Goal: Task Accomplishment & Management: Manage account settings

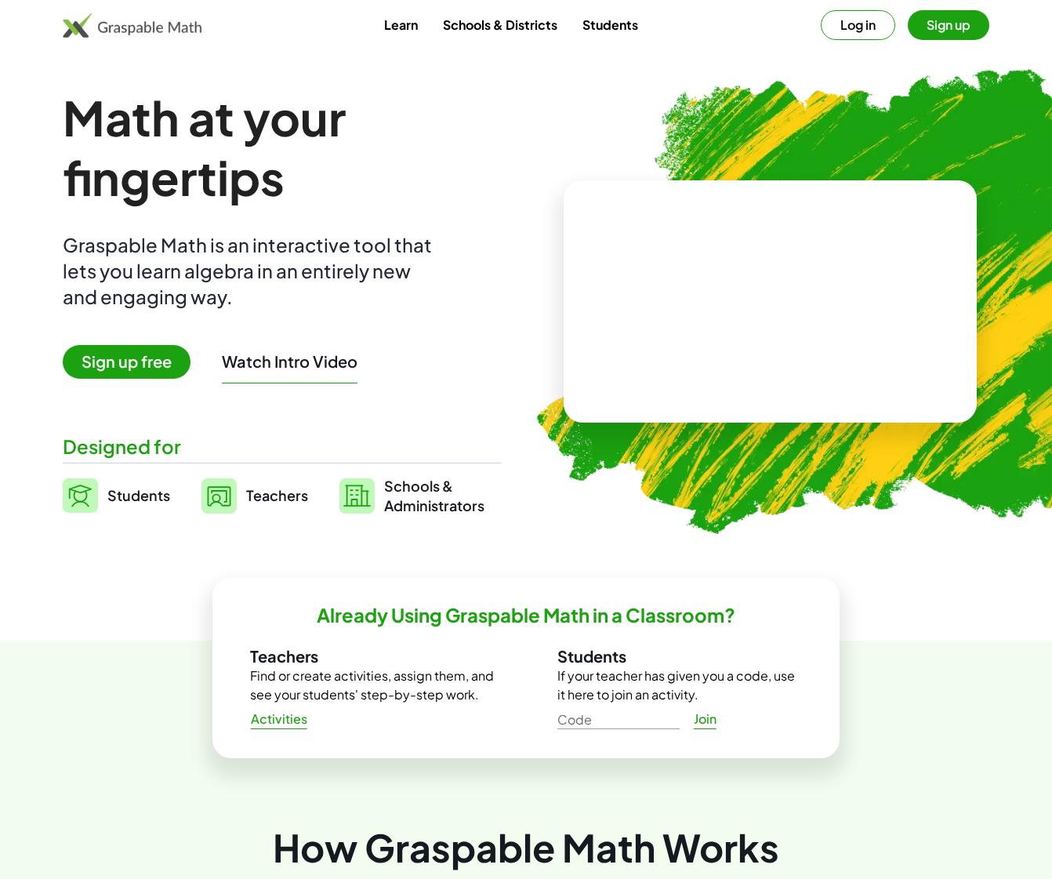
click at [291, 503] on span "Teachers" at bounding box center [277, 495] width 62 height 18
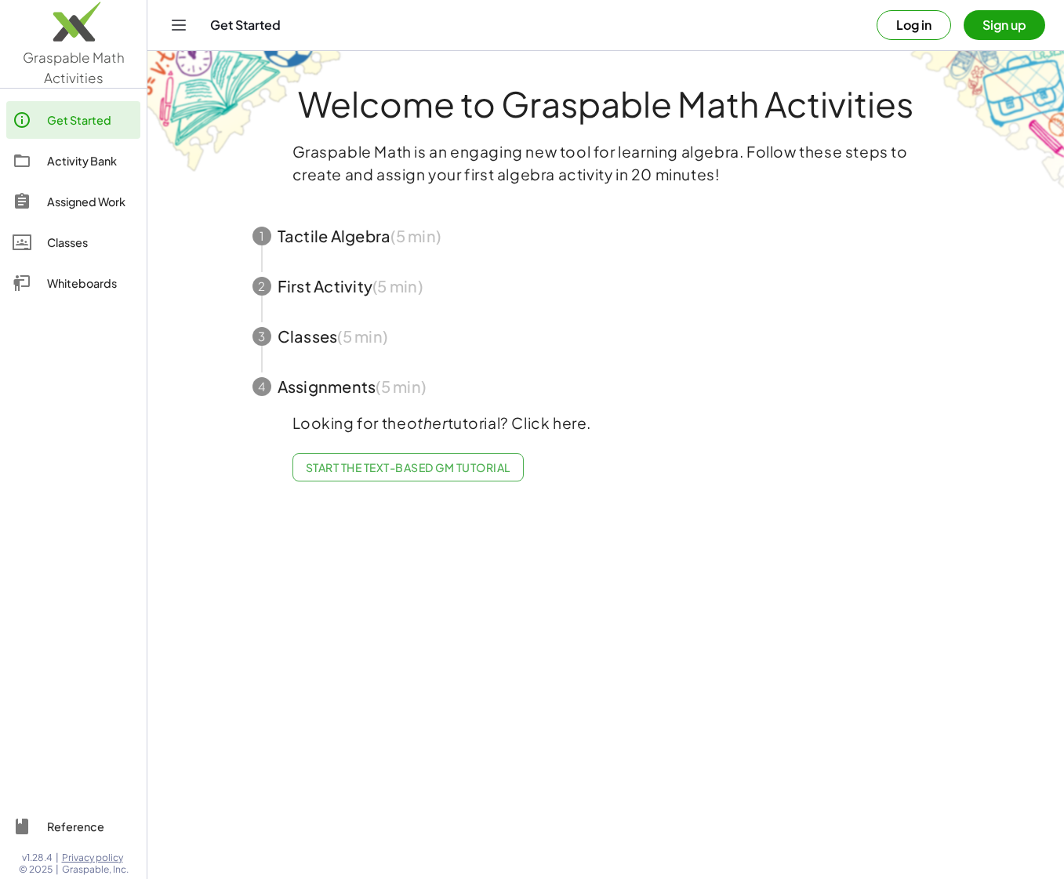
click at [918, 12] on button "Log in" at bounding box center [914, 25] width 74 height 30
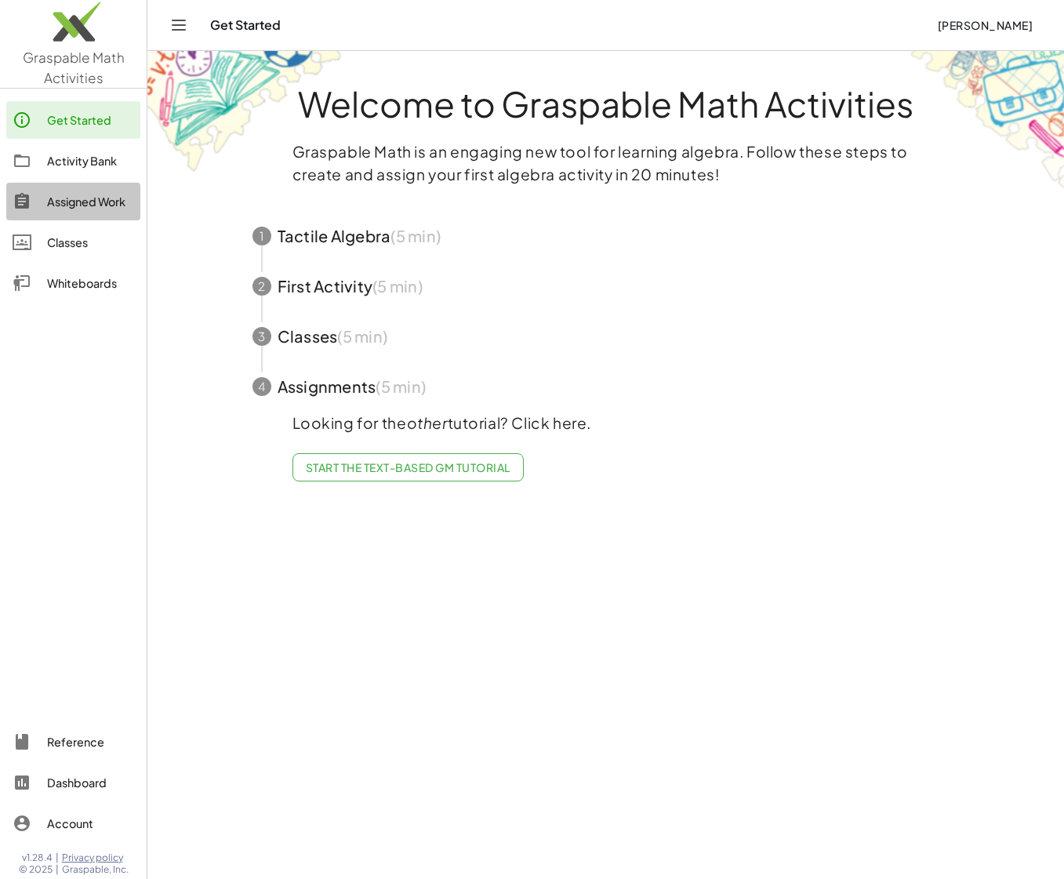
click at [78, 209] on div "Assigned Work" at bounding box center [90, 201] width 87 height 19
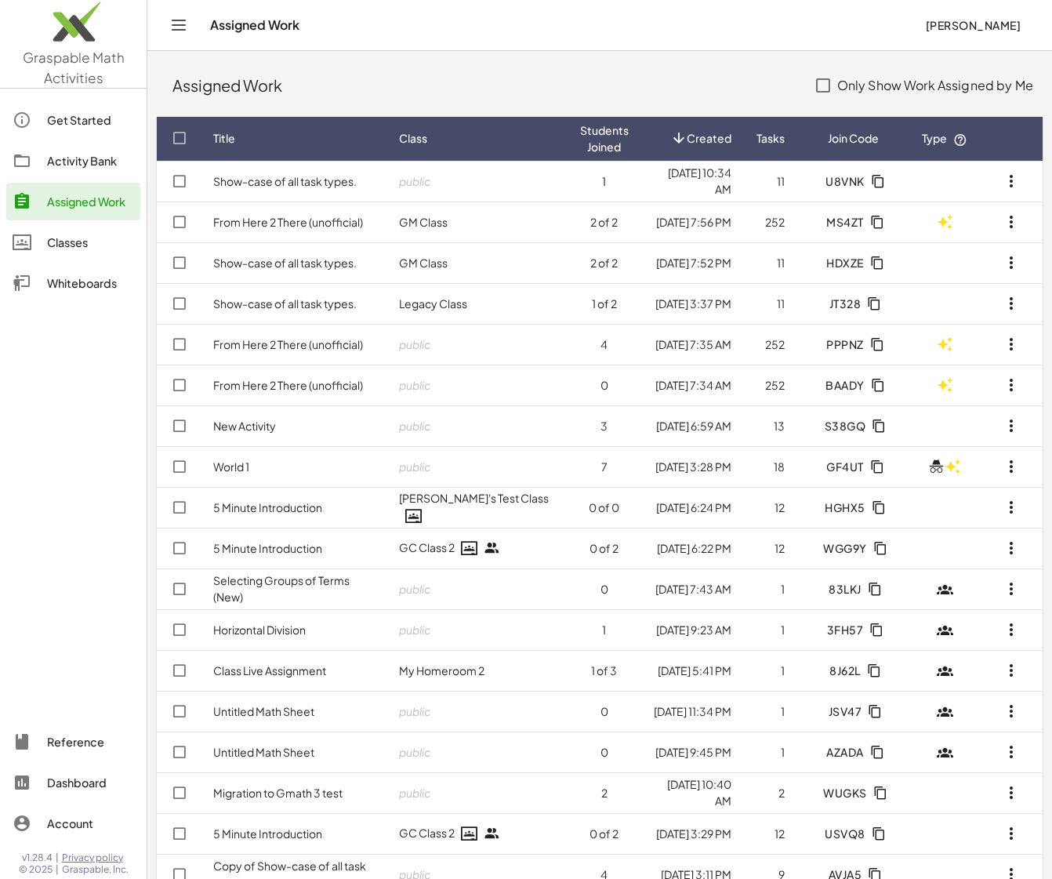
click at [93, 172] on link "Activity Bank" at bounding box center [73, 161] width 134 height 38
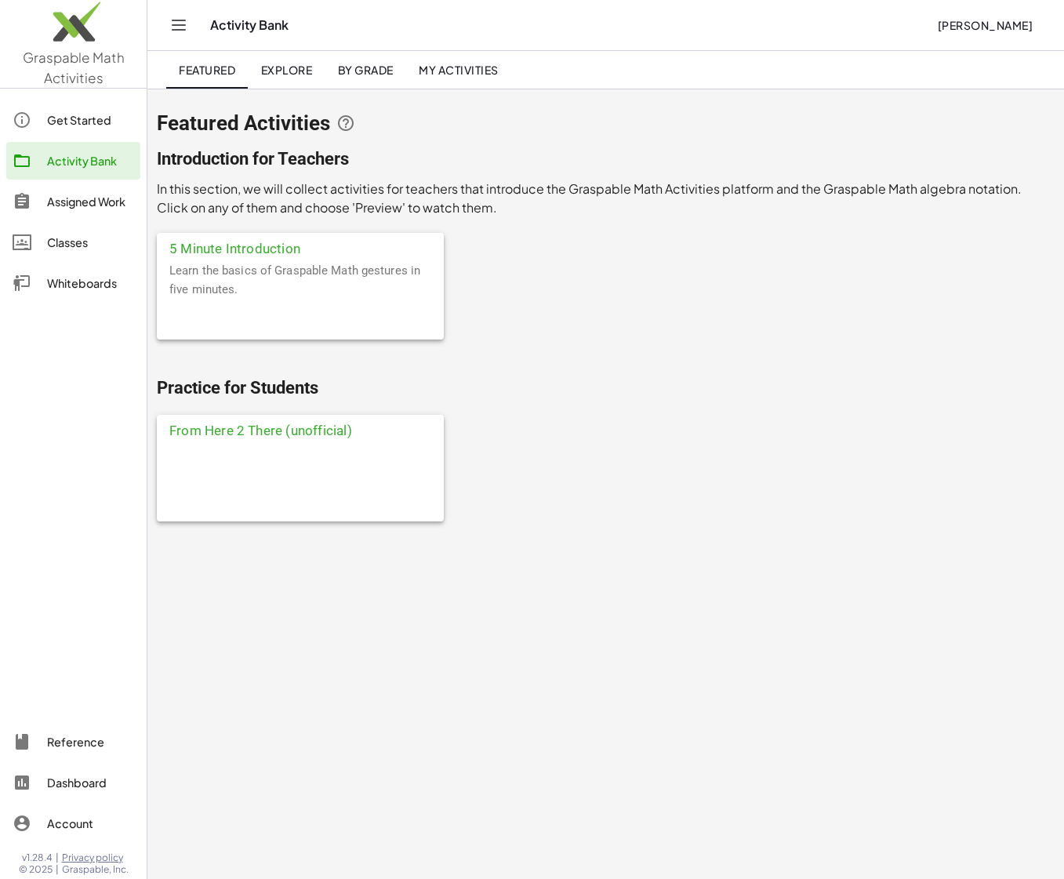
click at [447, 65] on span "My Activities" at bounding box center [459, 70] width 80 height 14
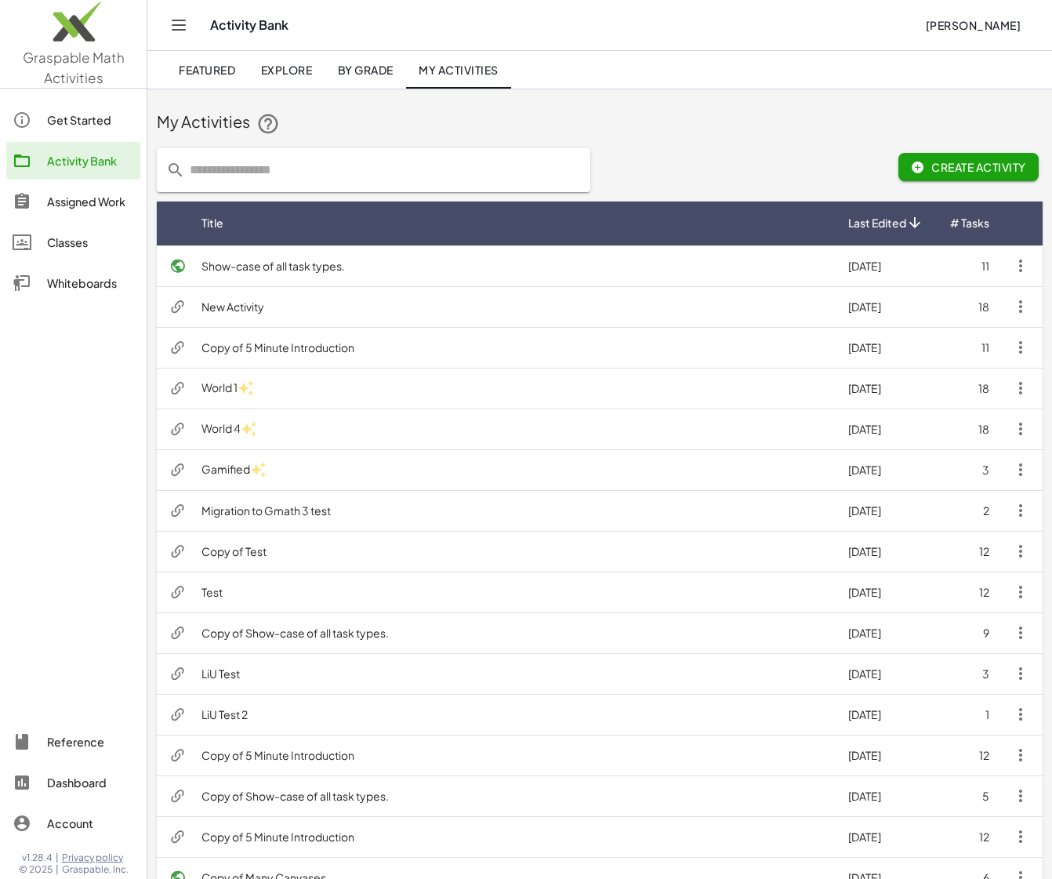
click at [377, 311] on td "New Activity" at bounding box center [512, 306] width 647 height 41
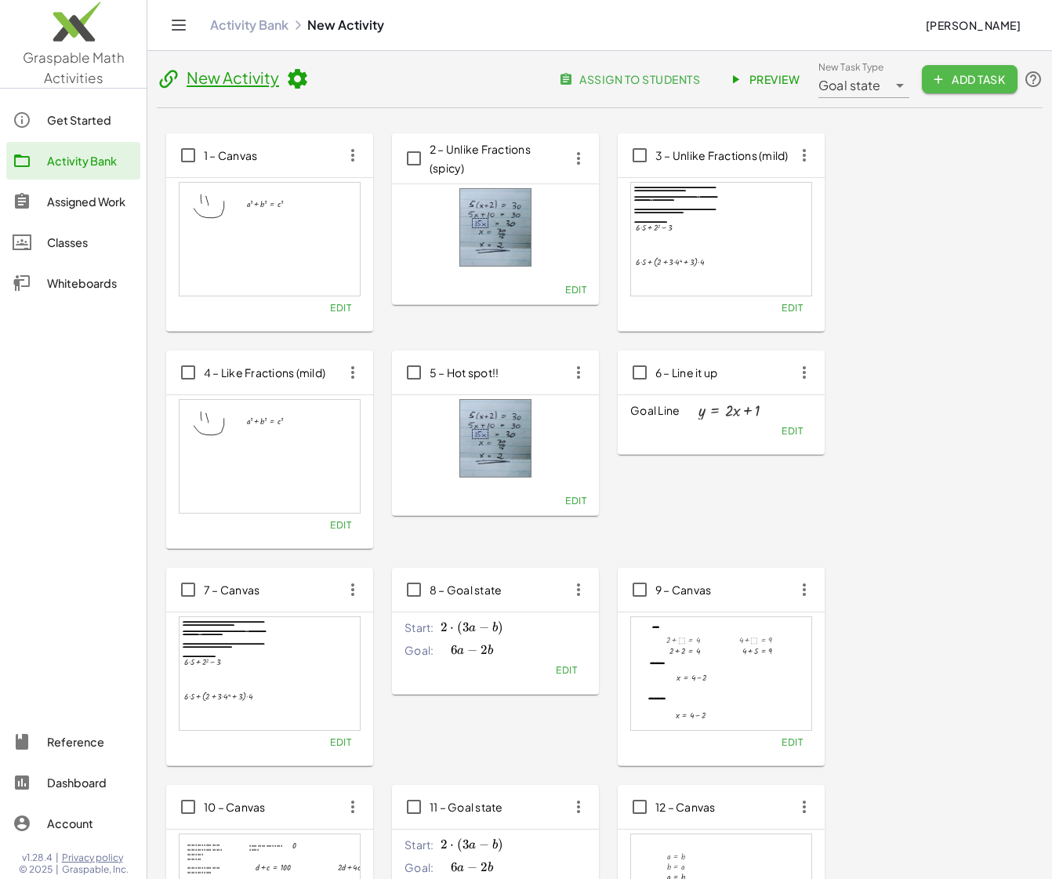
click at [953, 68] on button "Add Task" at bounding box center [970, 79] width 96 height 28
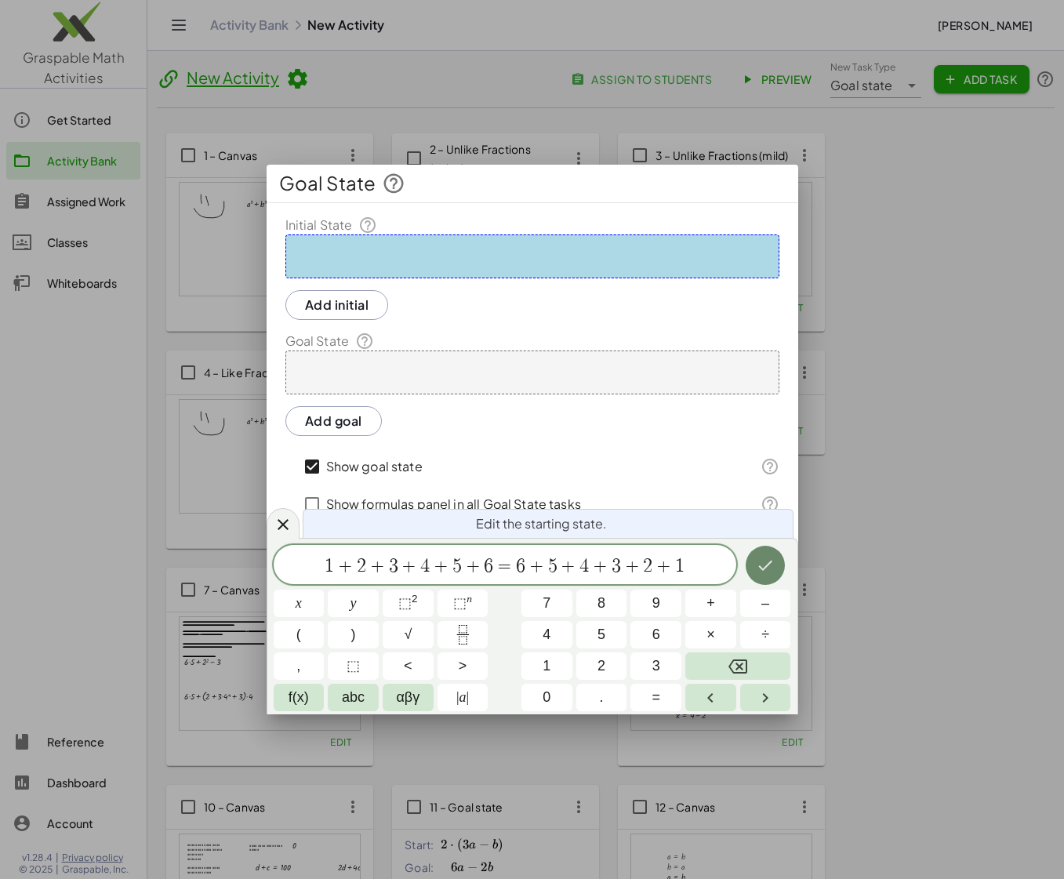
click at [763, 569] on icon "Done" at bounding box center [766, 566] width 14 height 10
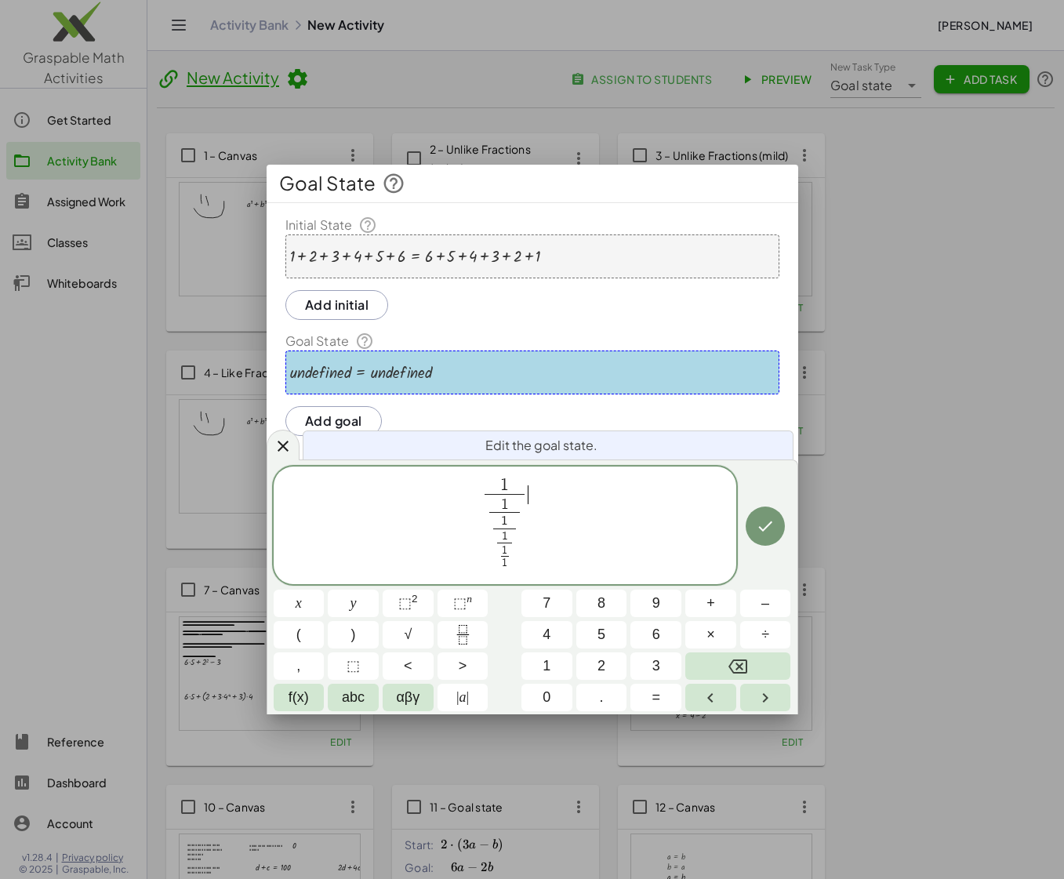
click at [569, 508] on span "1 1 1 1 1 1 ​ ​ ​ ​ ​ ​" at bounding box center [505, 526] width 463 height 101
click at [772, 527] on icon "Done" at bounding box center [765, 526] width 19 height 19
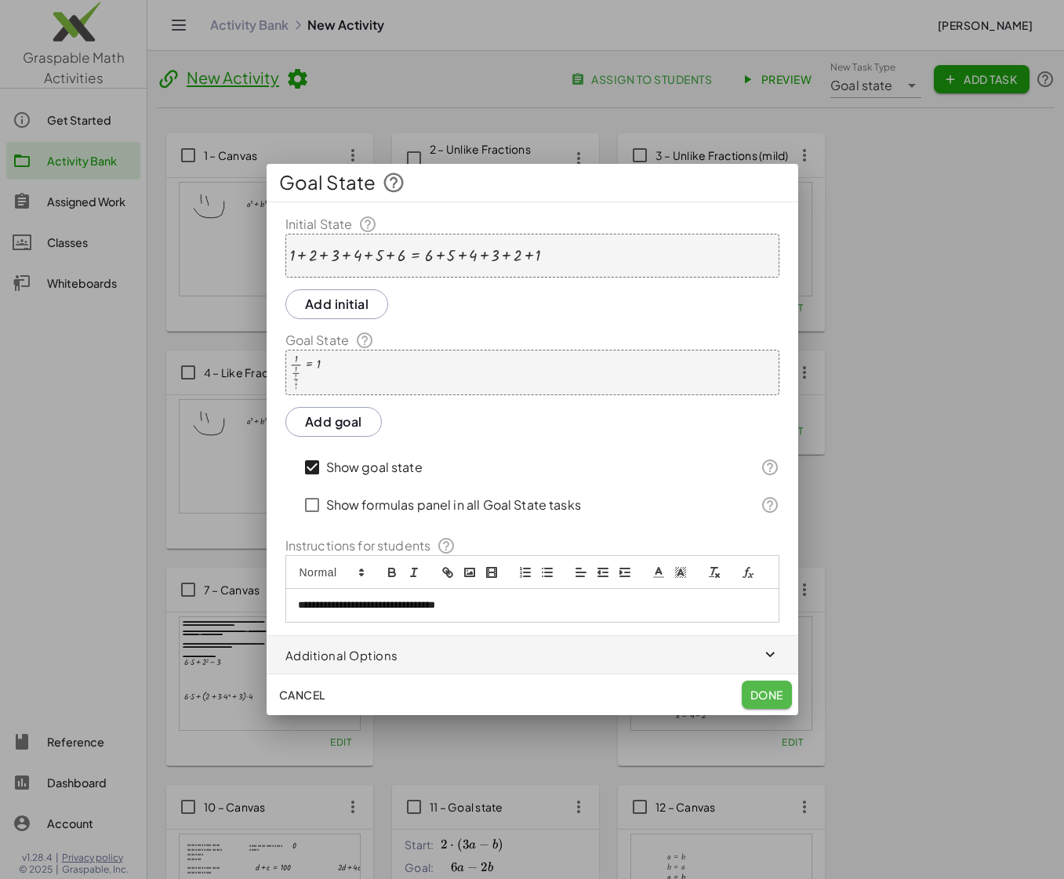
click at [766, 703] on button "Done" at bounding box center [767, 695] width 50 height 28
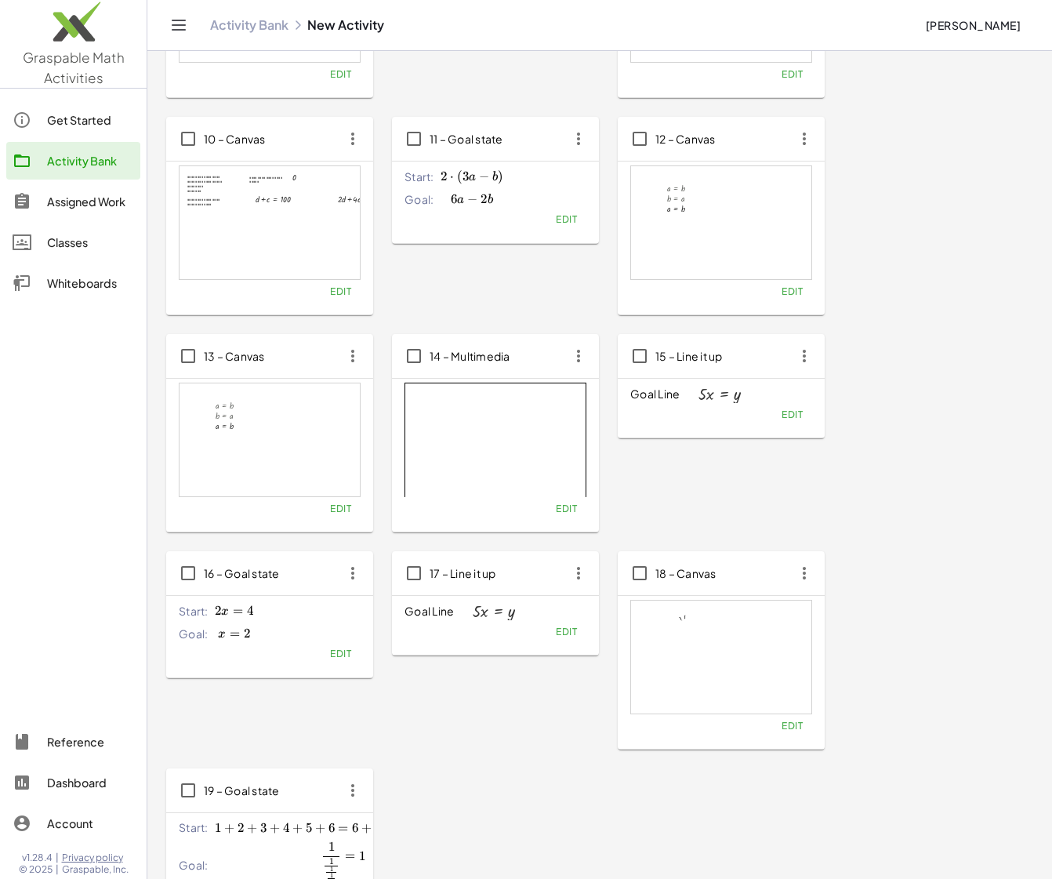
scroll to position [866, 0]
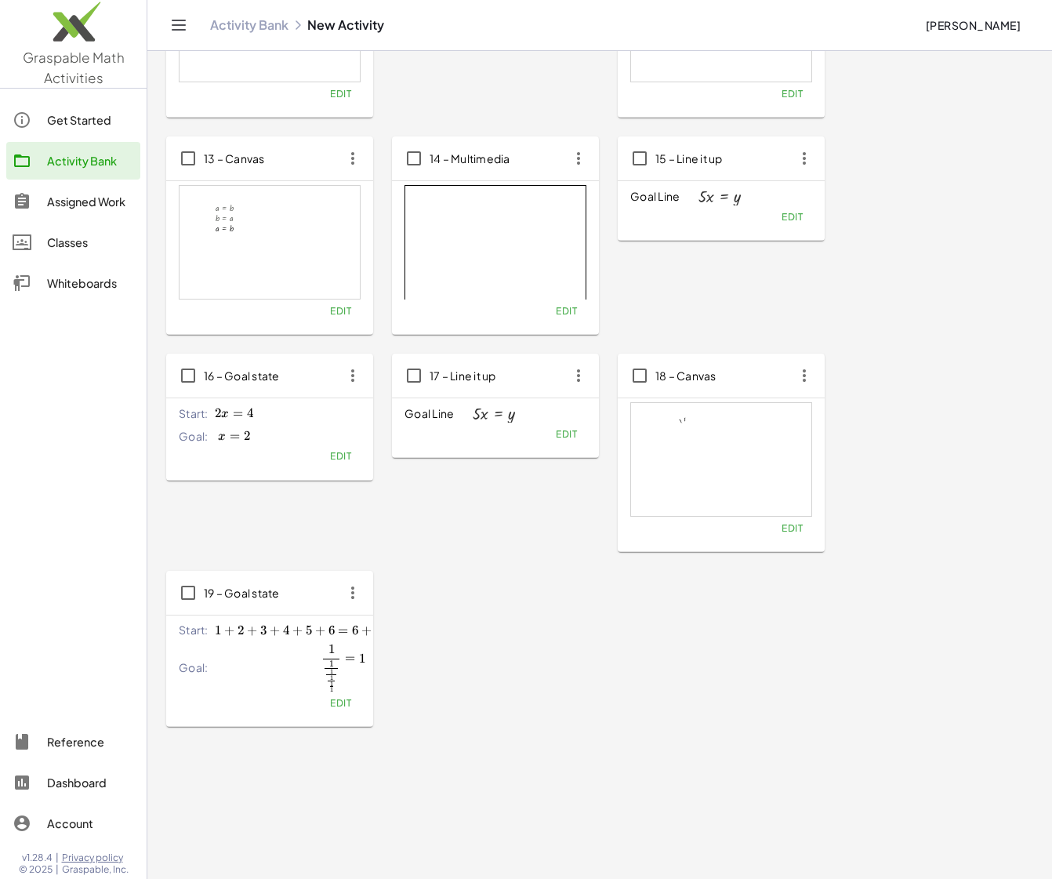
click at [329, 637] on span "5 +" at bounding box center [317, 631] width 23 height 16
click at [335, 630] on span "6" at bounding box center [332, 631] width 6 height 16
click at [351, 699] on span "Edit" at bounding box center [340, 703] width 21 height 12
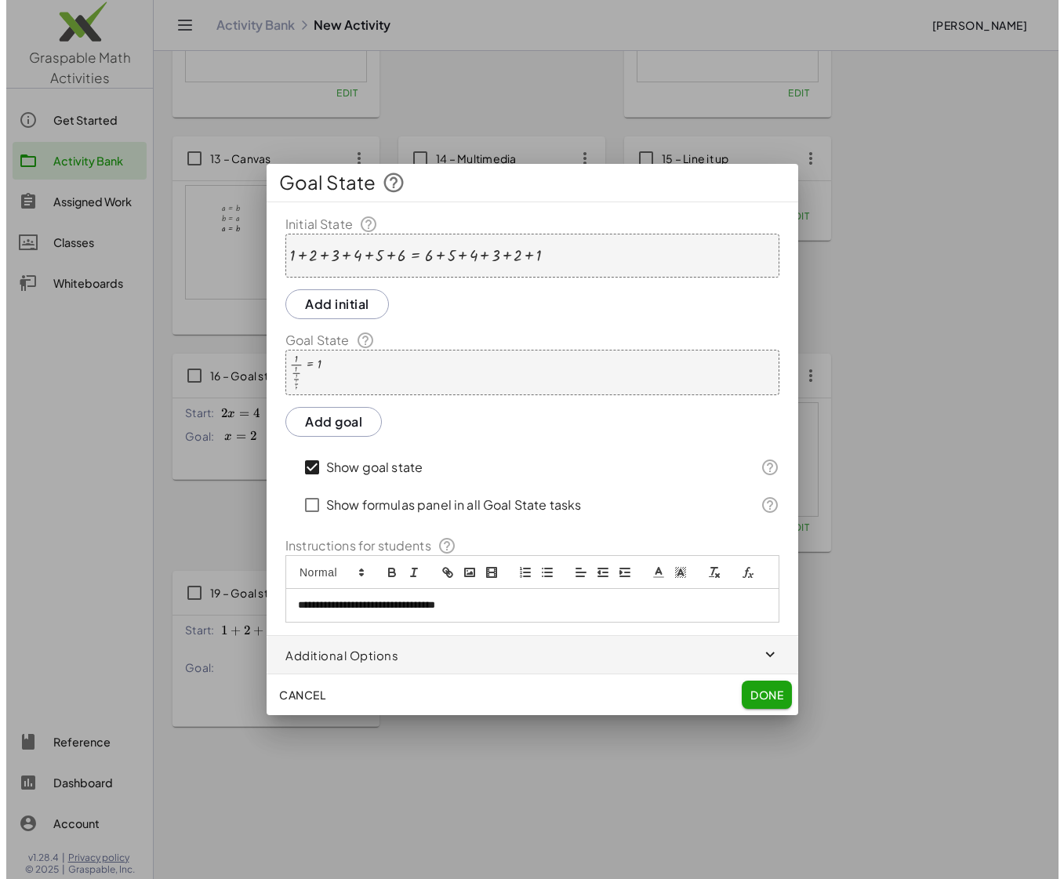
scroll to position [0, 0]
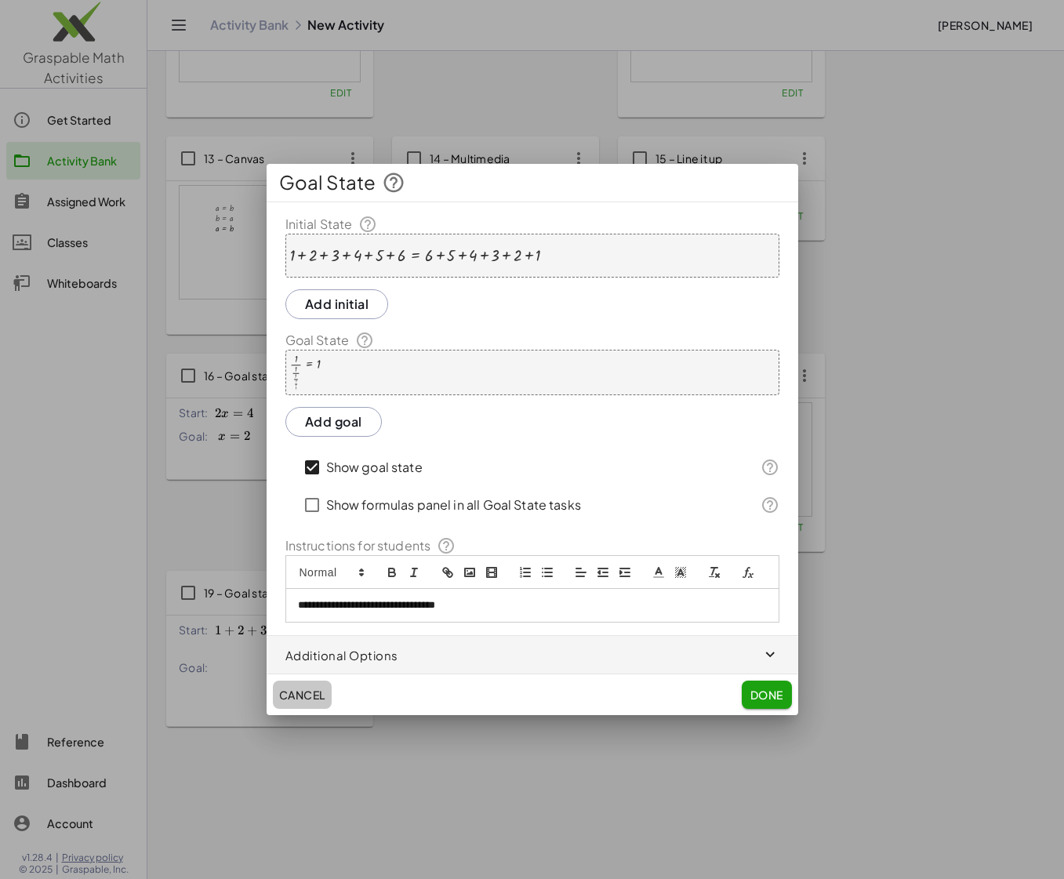
click at [296, 694] on span "Cancel" at bounding box center [302, 695] width 46 height 14
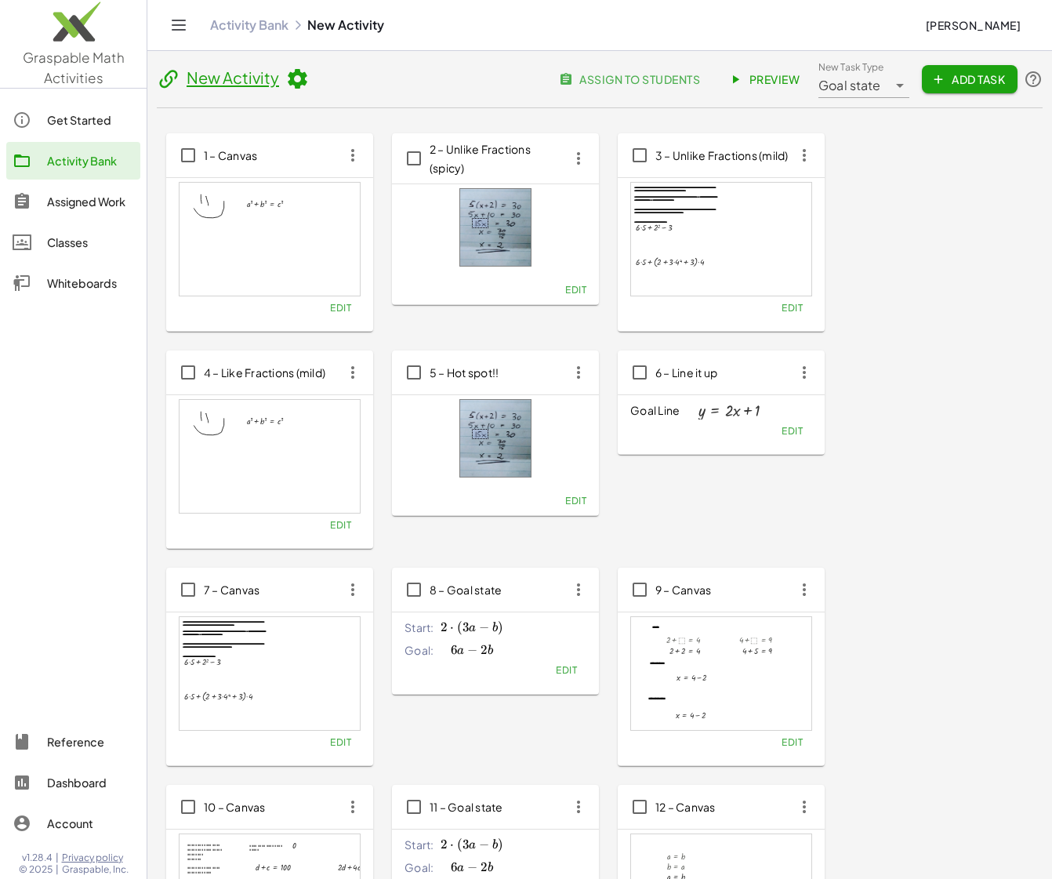
click at [253, 23] on link "Activity Bank" at bounding box center [249, 25] width 78 height 16
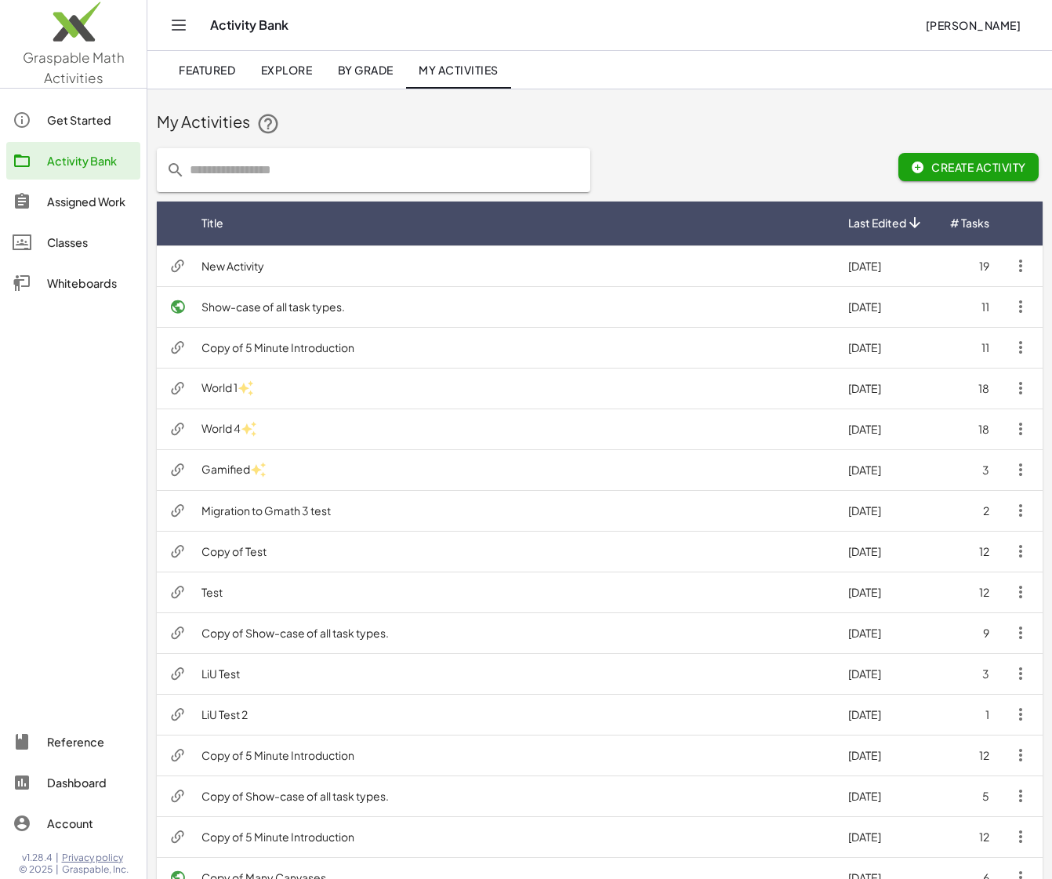
click at [223, 71] on span "Featured" at bounding box center [207, 70] width 56 height 14
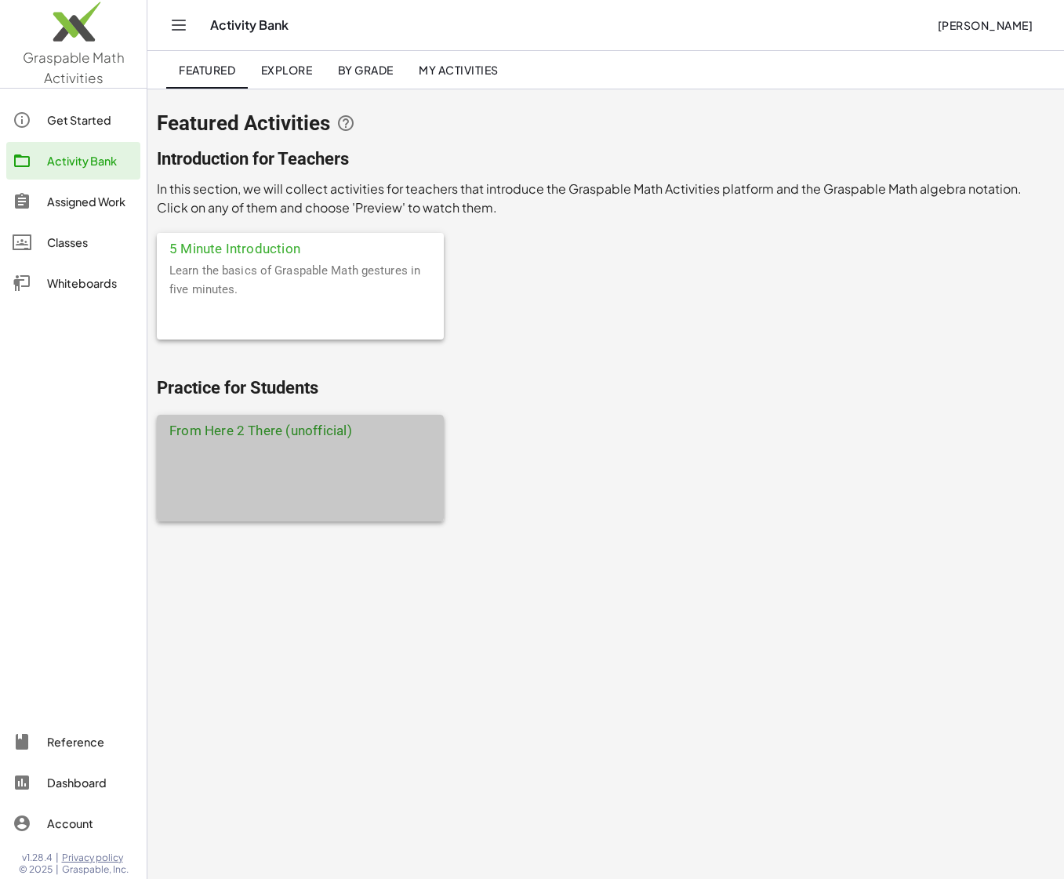
click at [362, 455] on div at bounding box center [300, 482] width 287 height 78
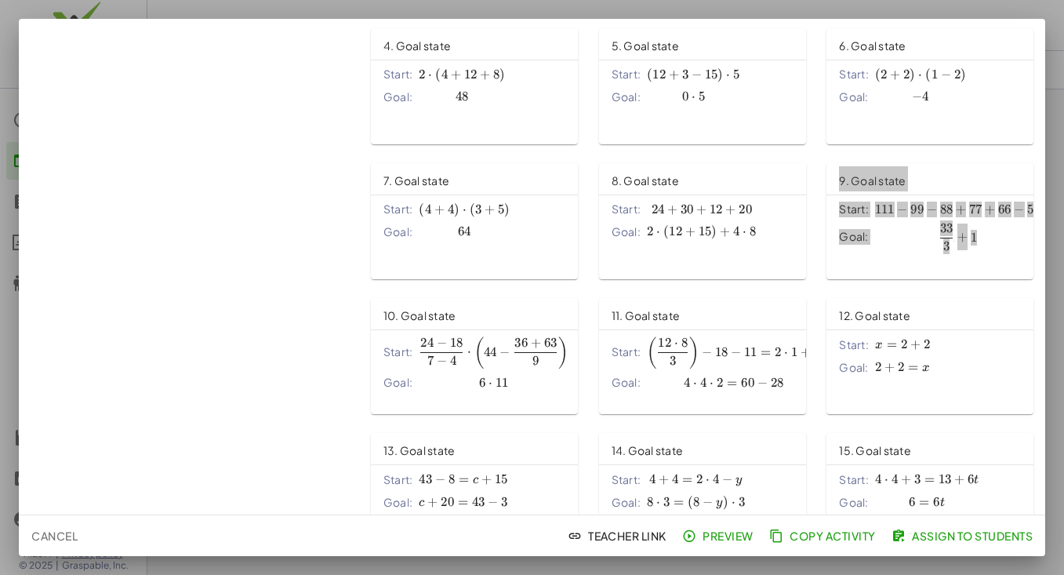
scroll to position [11335, 0]
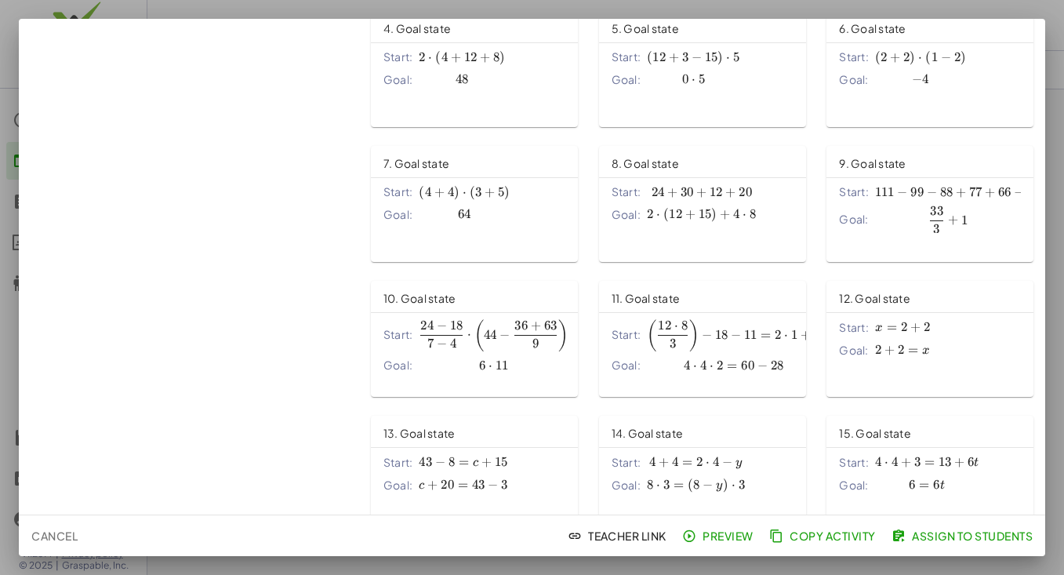
click at [823, 265] on div "9. Goal state Start: 111 − 99 − 88 + 77 + 66 − 55 111-99-88+77+66-55 111 − 99 −…" at bounding box center [931, 203] width 228 height 135
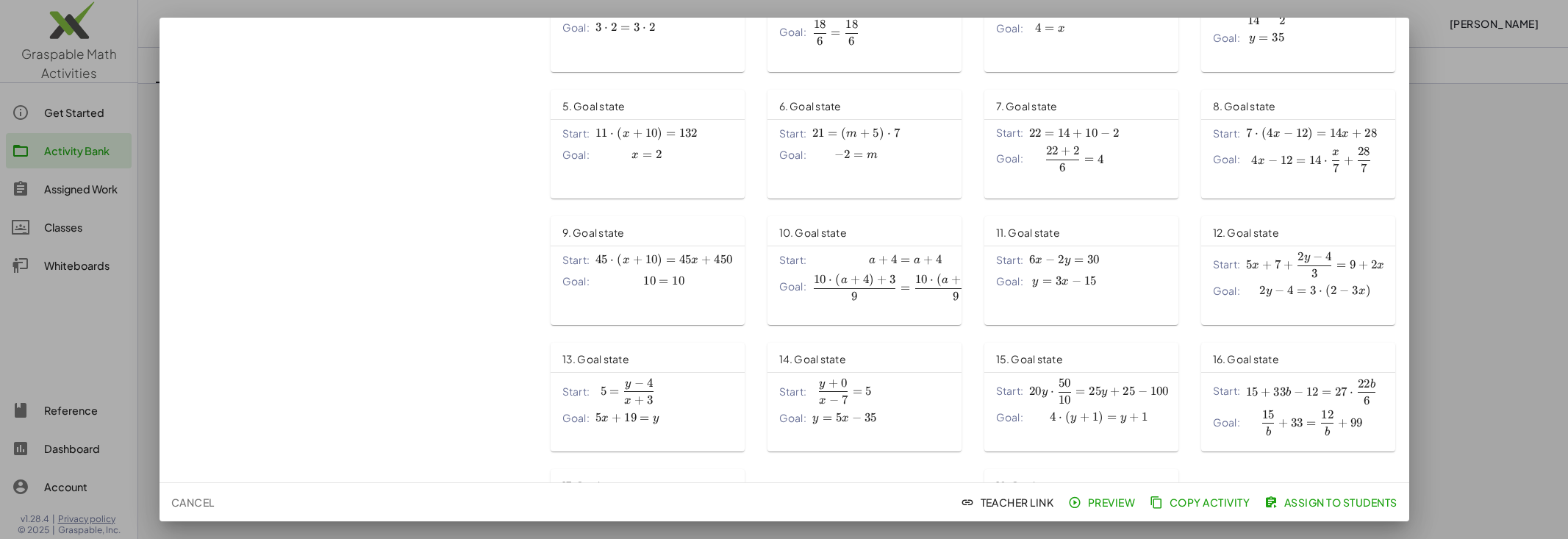
scroll to position [7555, 0]
click at [996, 182] on div at bounding box center [784, 269] width 1568 height 539
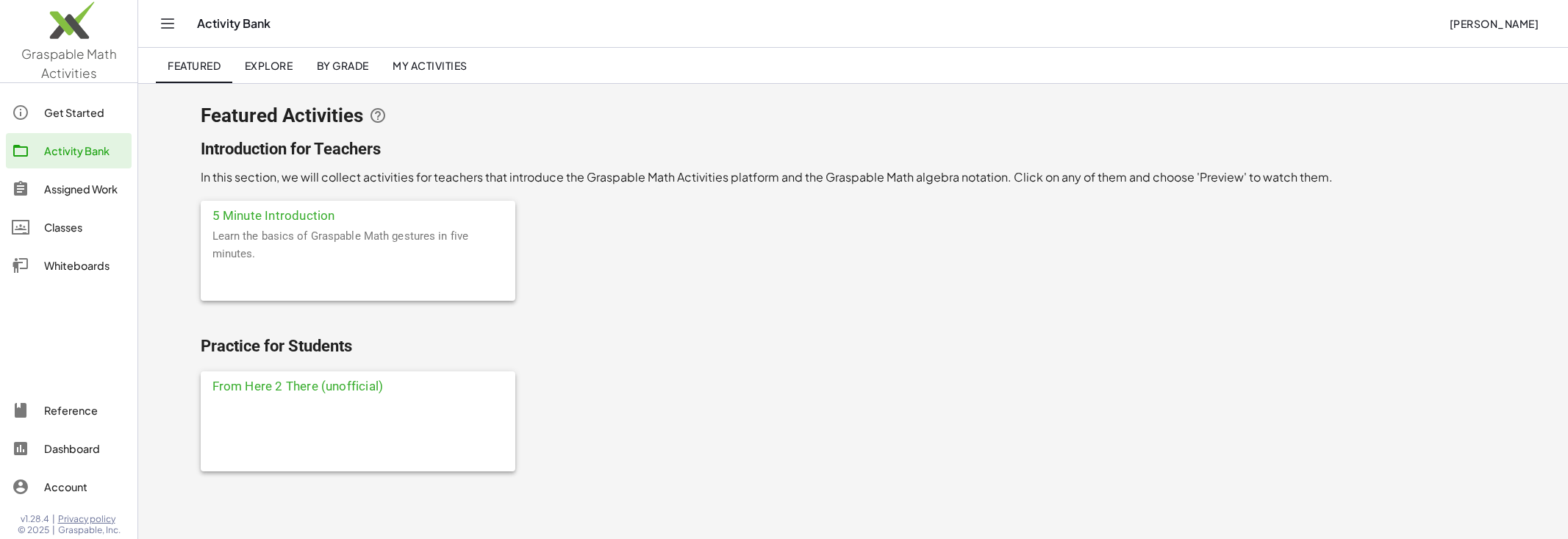
click at [996, 67] on div "Featured Explore By Grade My Activities" at bounding box center [853, 66] width 1395 height 36
click at [87, 184] on div "Assigned Work" at bounding box center [84, 188] width 82 height 18
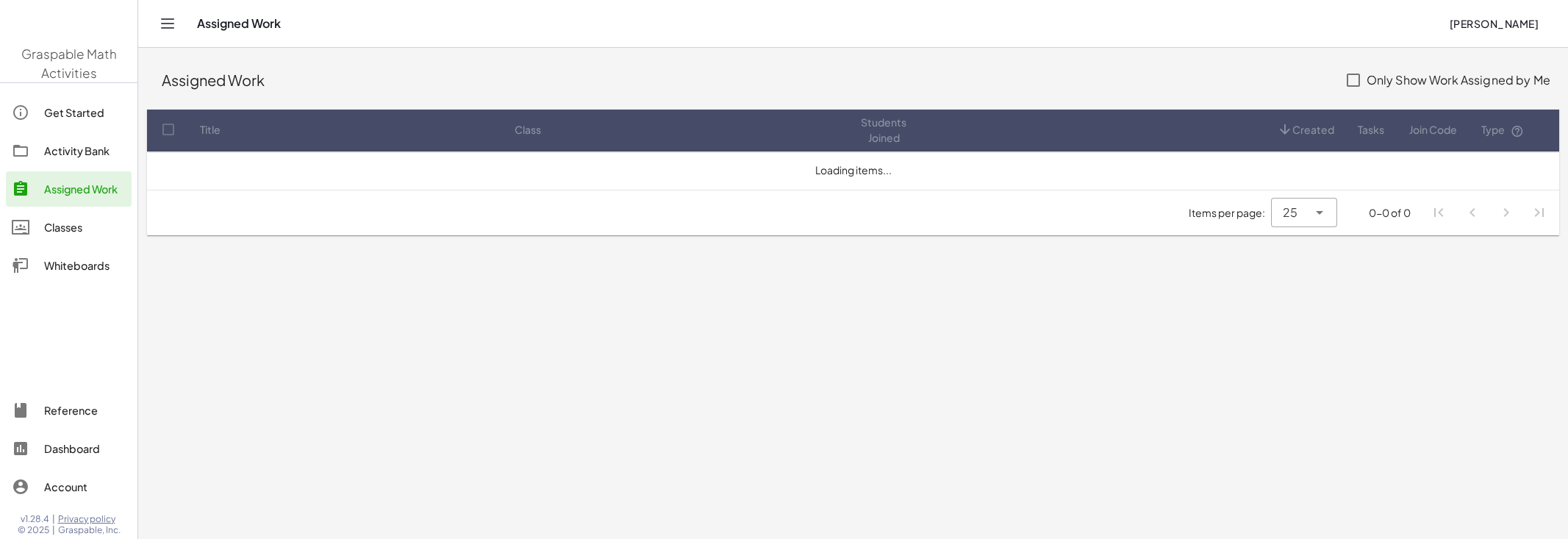
click at [67, 227] on div "Classes" at bounding box center [84, 227] width 82 height 18
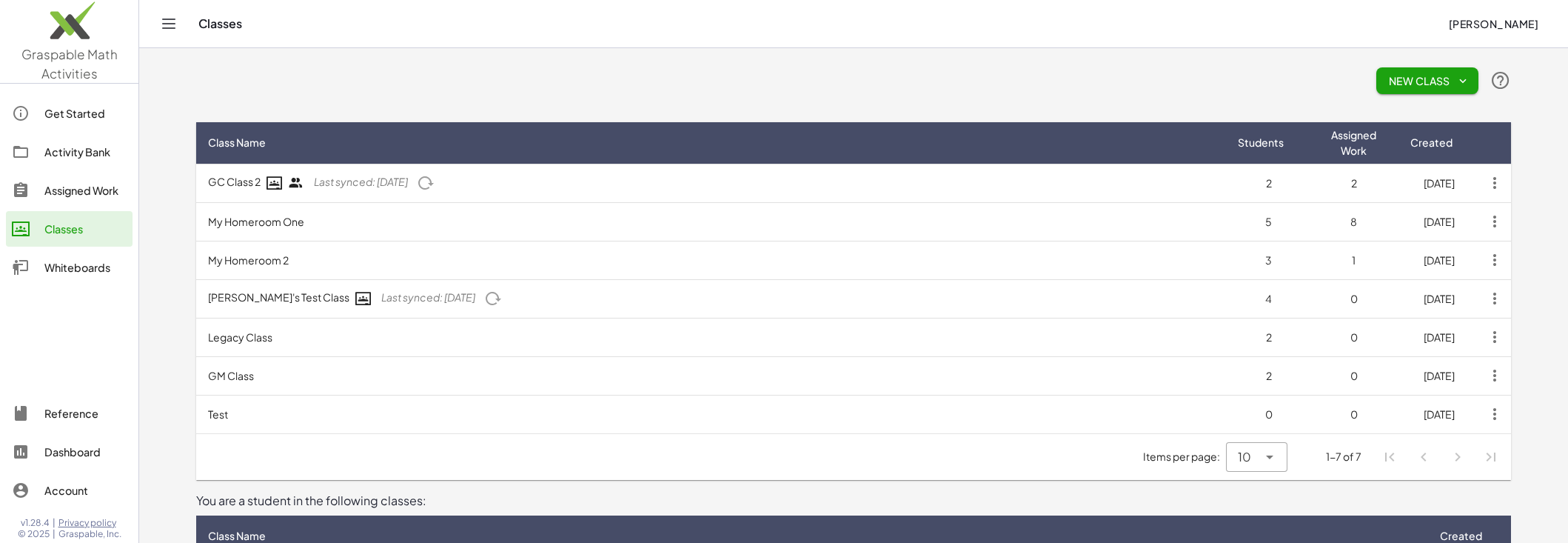
click at [633, 409] on td "Test" at bounding box center [711, 414] width 1030 height 39
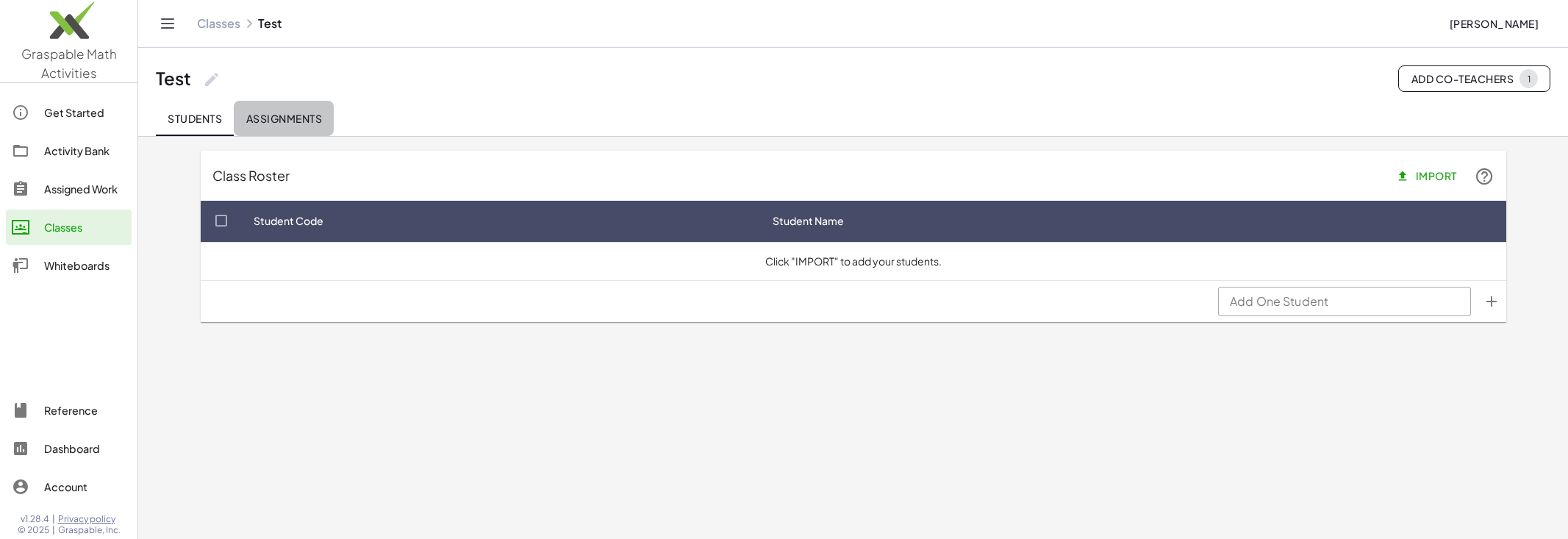
click at [305, 121] on span "Assignments" at bounding box center [284, 118] width 77 height 13
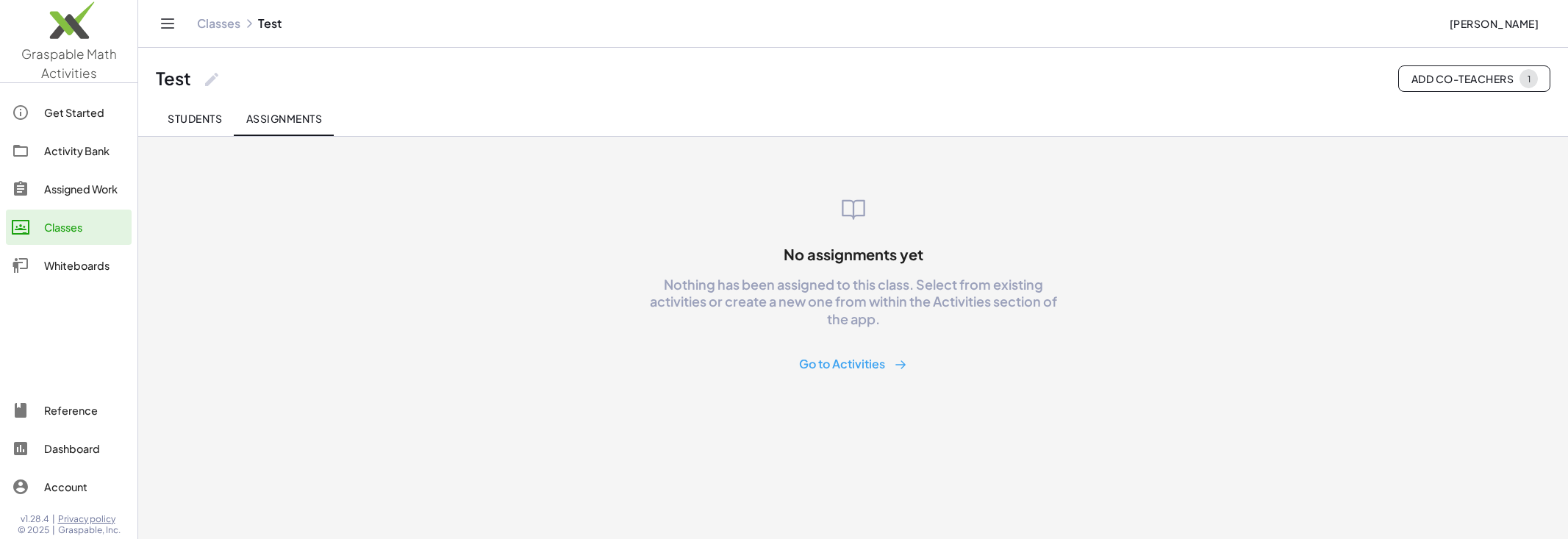
click at [199, 114] on span "Students" at bounding box center [195, 118] width 54 height 13
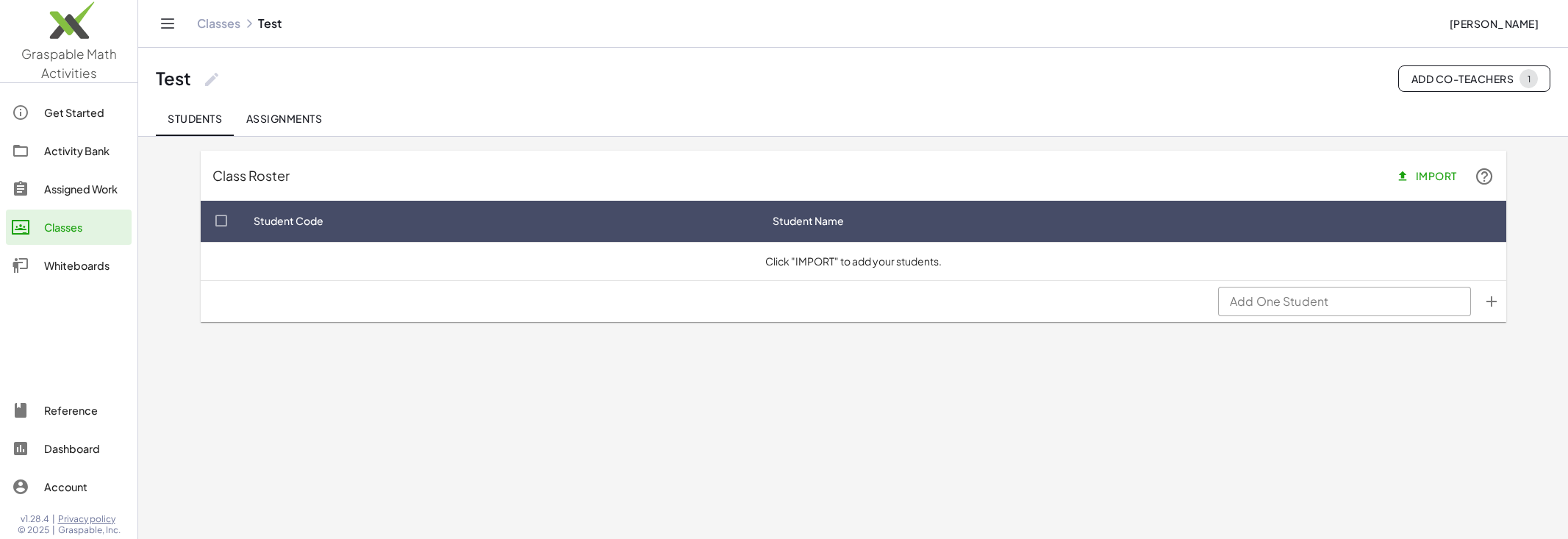
click at [80, 227] on div "Classes" at bounding box center [84, 227] width 82 height 18
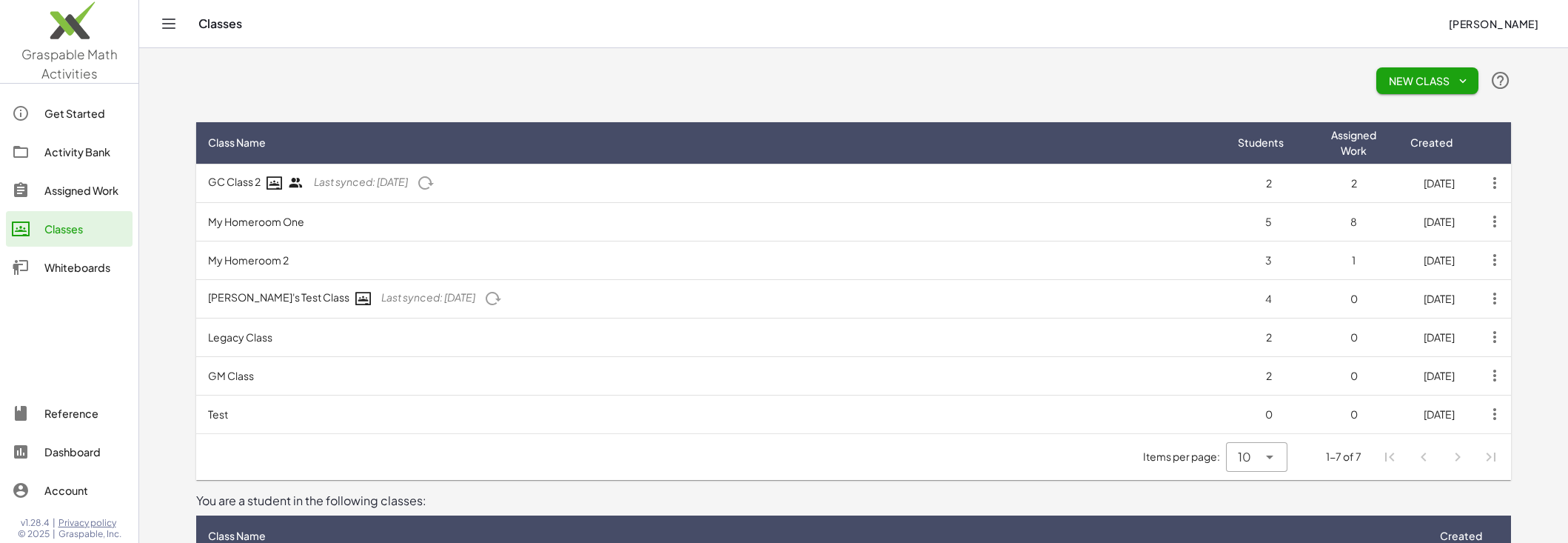
click at [518, 260] on td "My Homeroom 2" at bounding box center [711, 260] width 1030 height 39
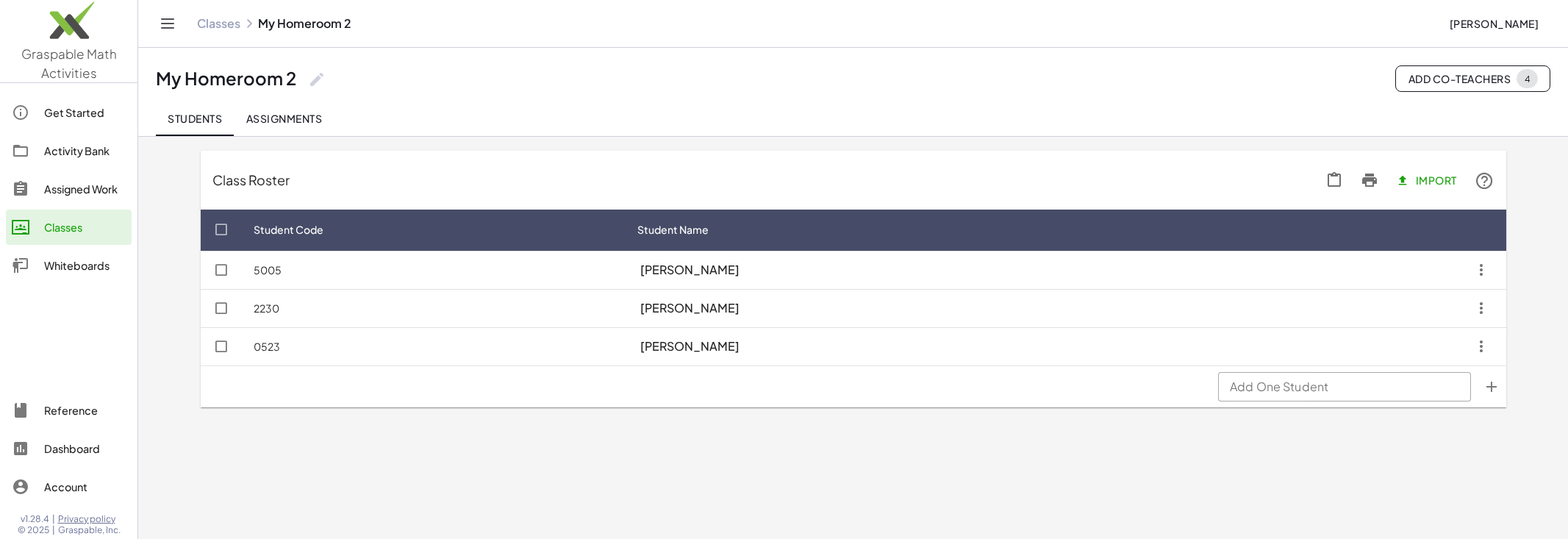
click at [310, 113] on span "Assignments" at bounding box center [284, 118] width 77 height 13
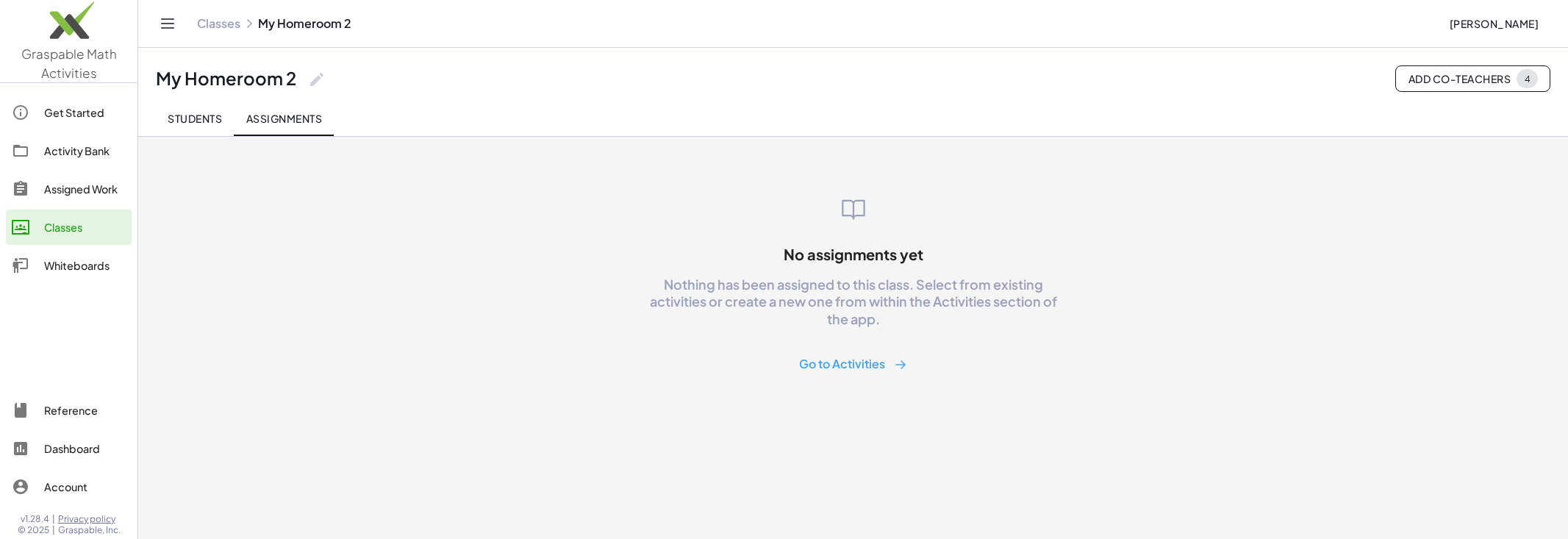
click at [189, 121] on span "Students" at bounding box center [195, 118] width 54 height 13
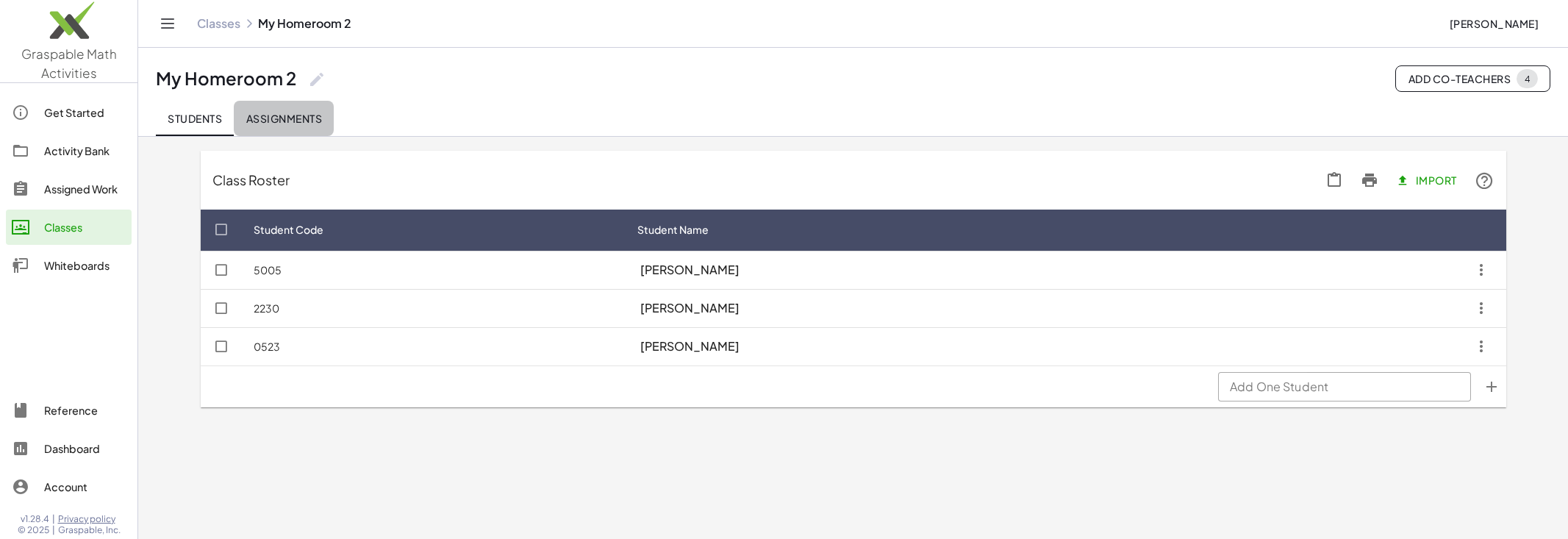
click at [263, 120] on span "Assignments" at bounding box center [284, 118] width 77 height 13
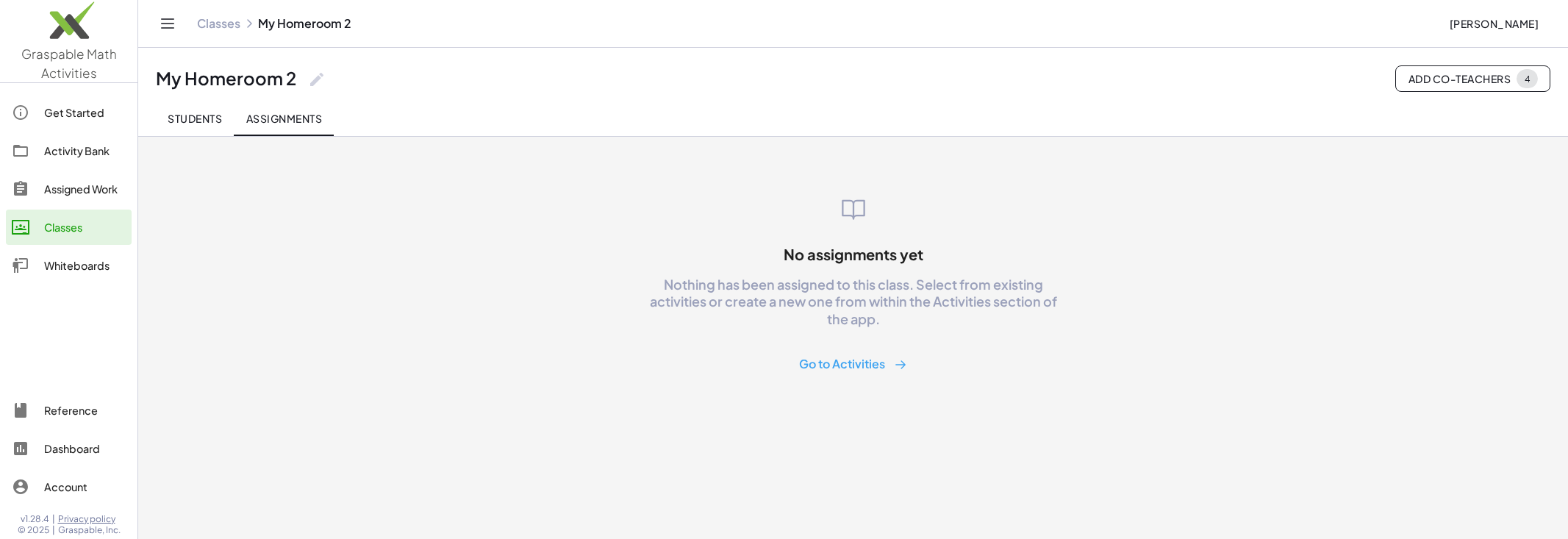
type button "sessions"
click at [65, 223] on div "Classes" at bounding box center [84, 227] width 82 height 18
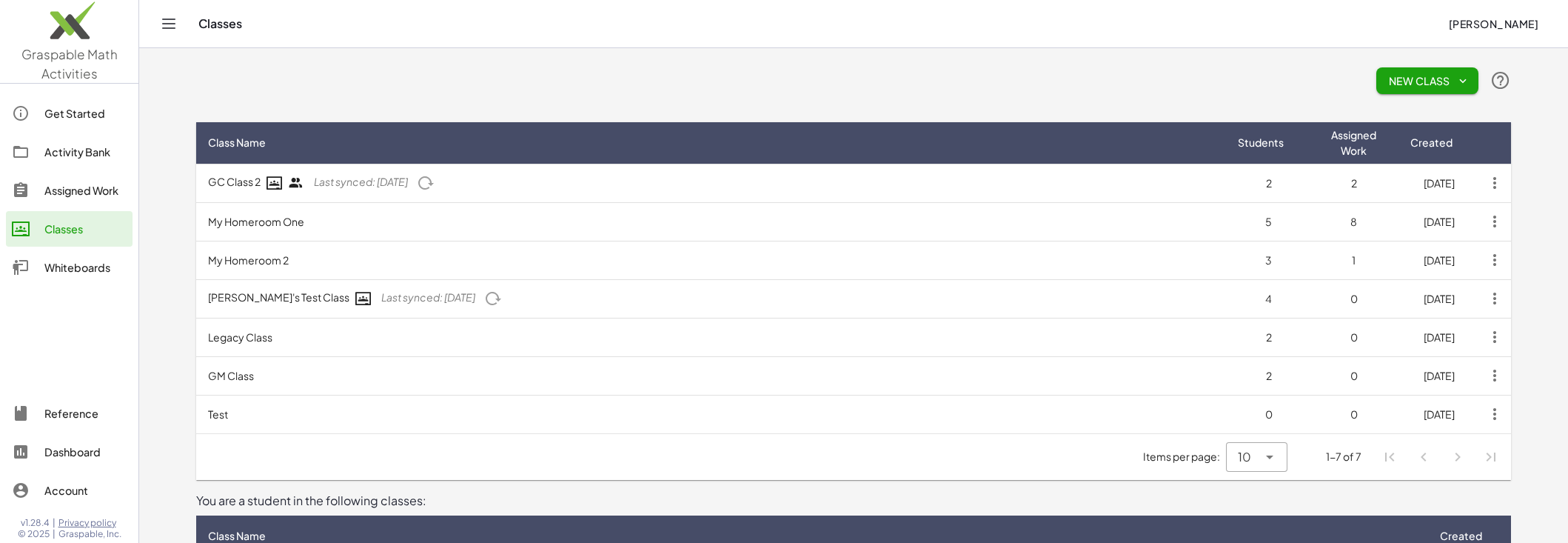
click at [401, 248] on td "My Homeroom 2" at bounding box center [711, 260] width 1030 height 39
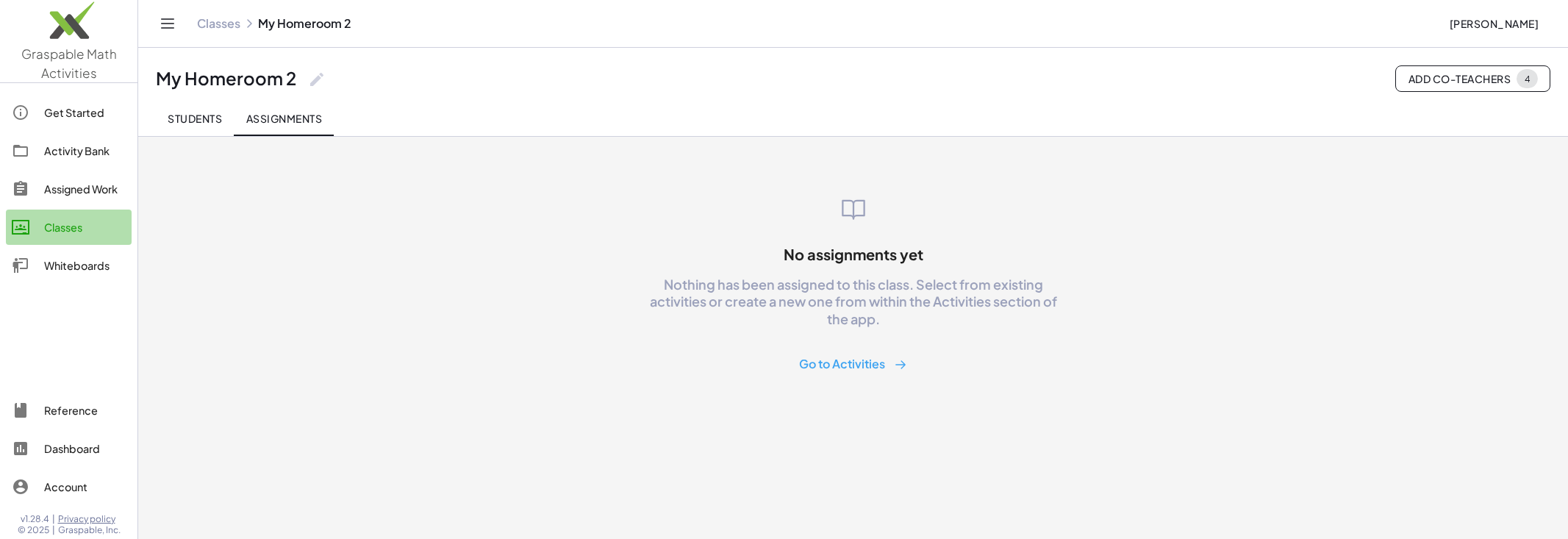
click at [100, 230] on div "Classes" at bounding box center [84, 227] width 82 height 18
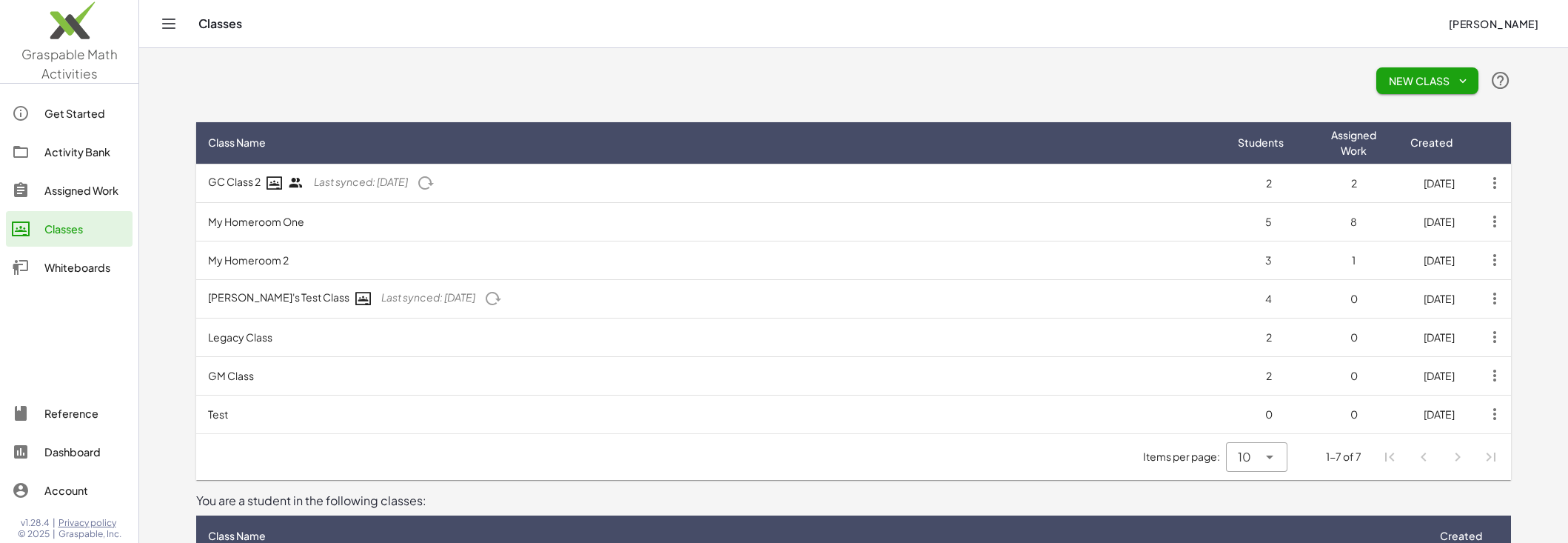
click at [231, 192] on td "GC Class 2 Last synced: 10 months ago" at bounding box center [711, 182] width 1030 height 39
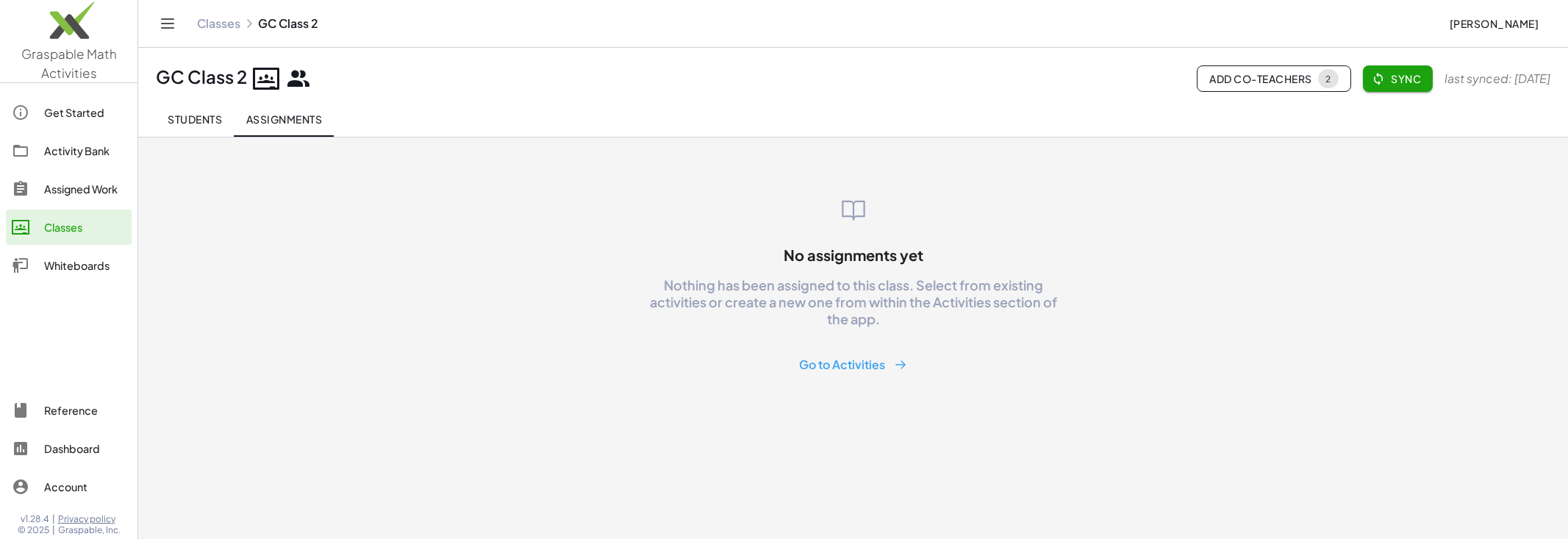
click at [211, 131] on button "Students" at bounding box center [194, 119] width 78 height 36
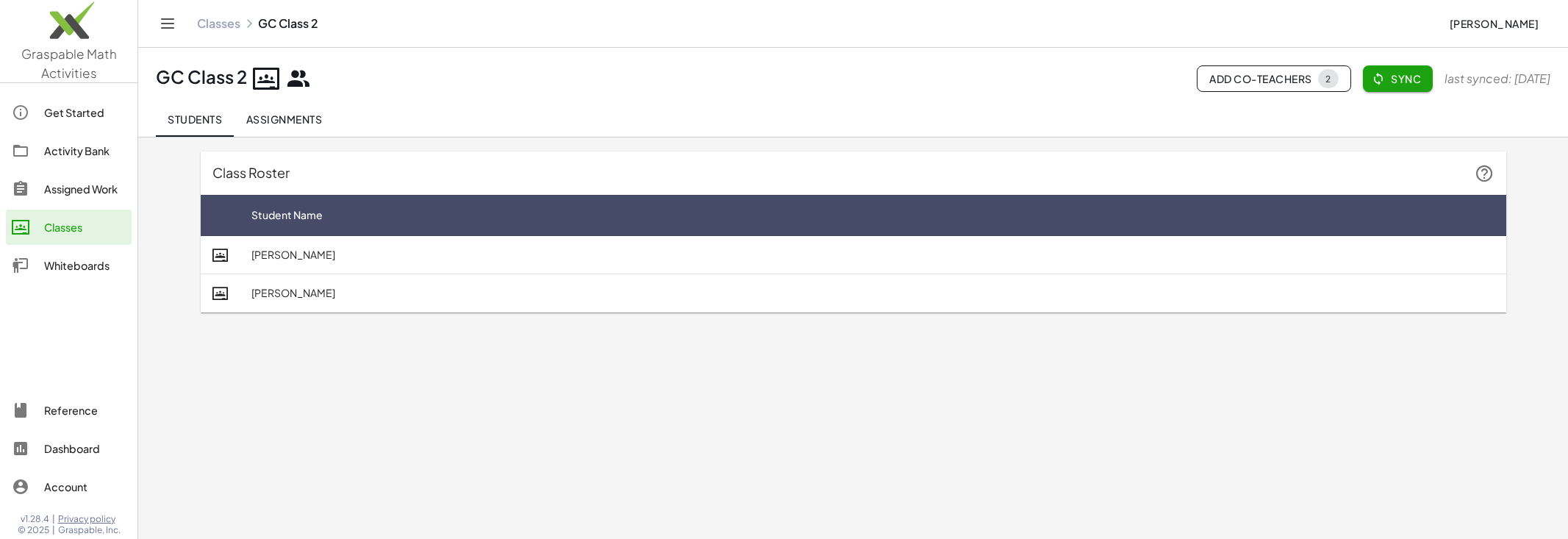
click at [275, 122] on span "Assignments" at bounding box center [284, 119] width 77 height 13
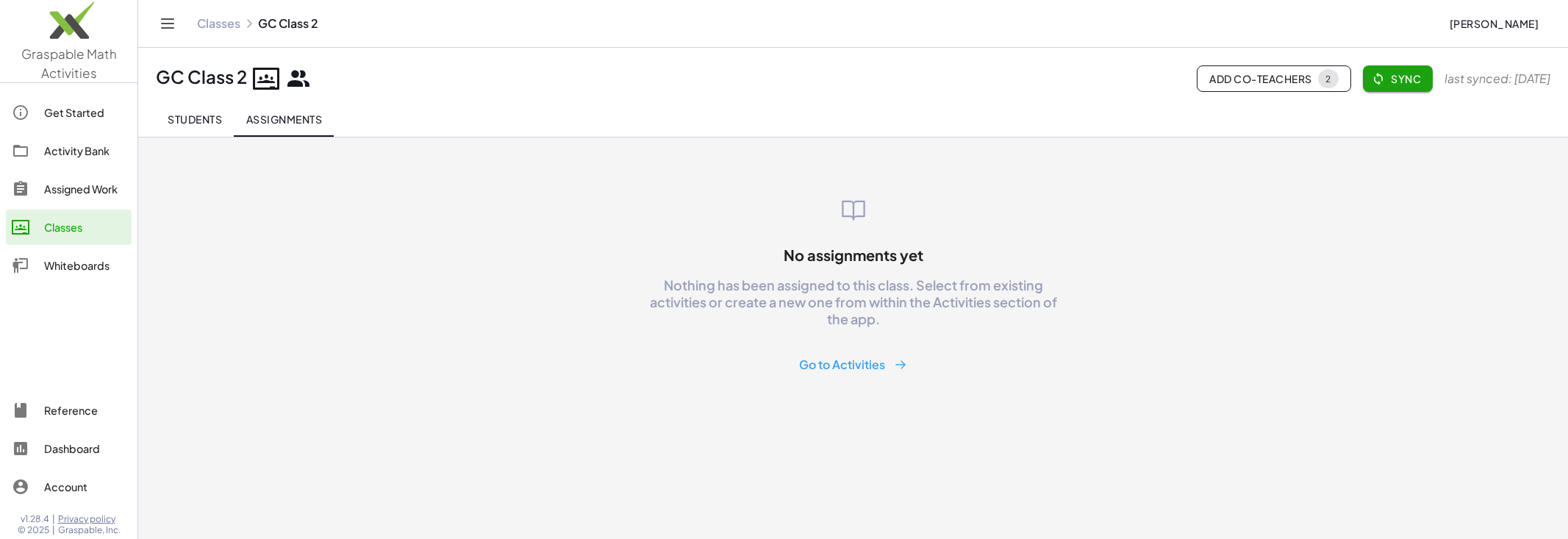
type button "sessions"
click at [92, 221] on div "Classes" at bounding box center [84, 227] width 82 height 18
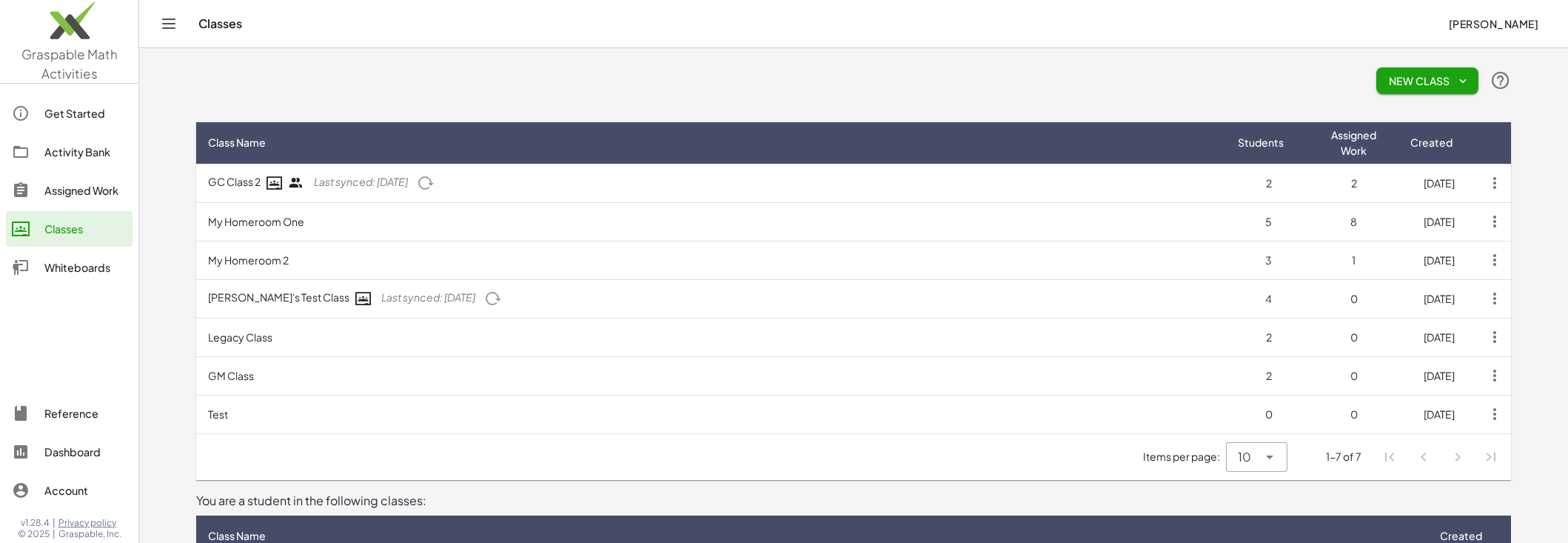
click at [711, 213] on td "My Homeroom One" at bounding box center [711, 221] width 1030 height 39
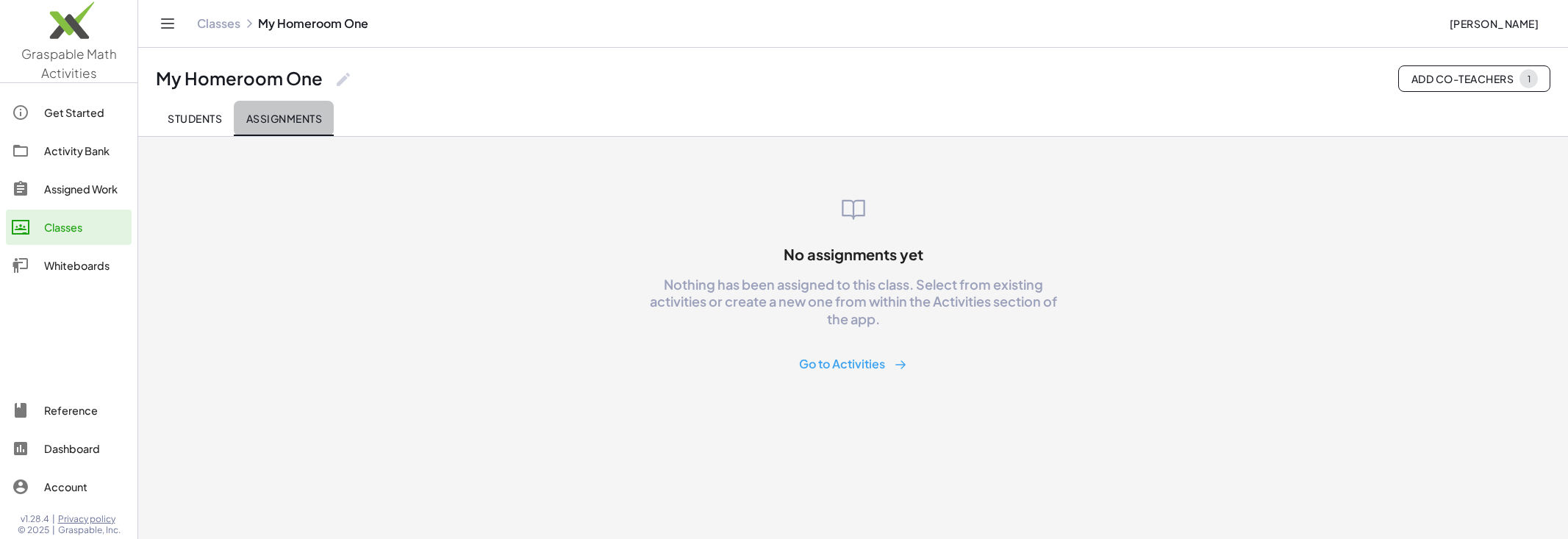
click at [271, 120] on span "Assignments" at bounding box center [284, 118] width 77 height 13
type button "sessions"
click at [52, 189] on div "Assigned Work" at bounding box center [84, 188] width 82 height 18
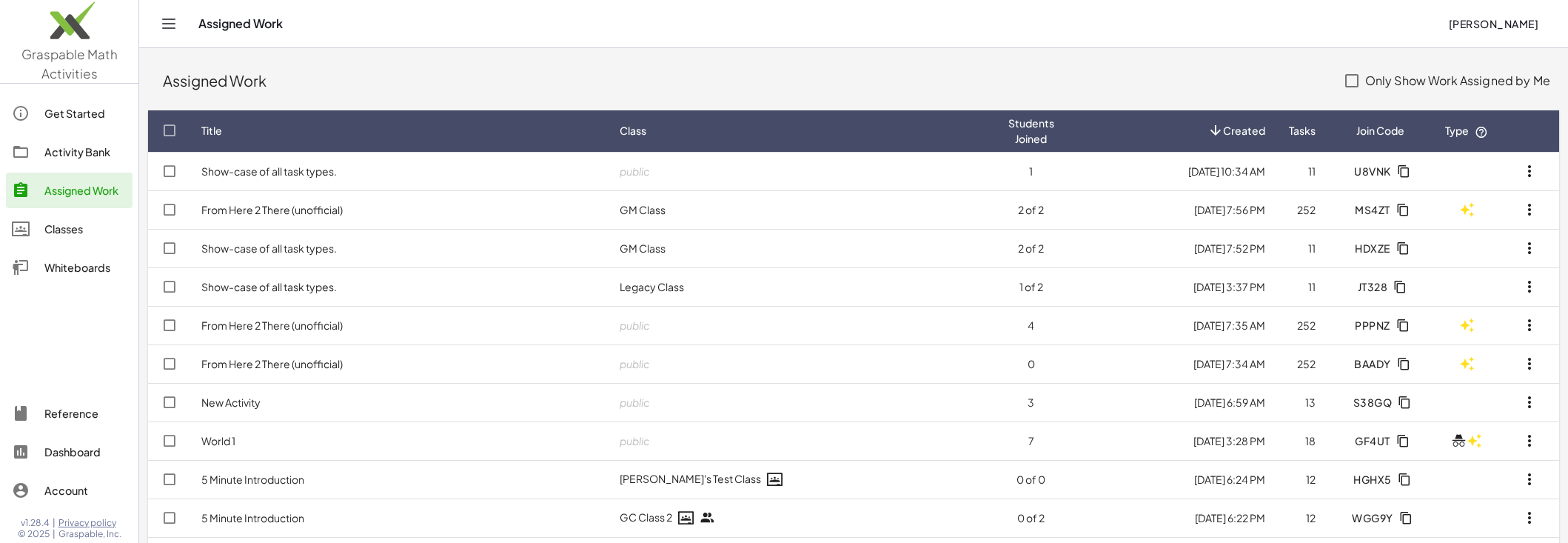
click at [287, 173] on link "Show-case of all task types." at bounding box center [269, 171] width 136 height 13
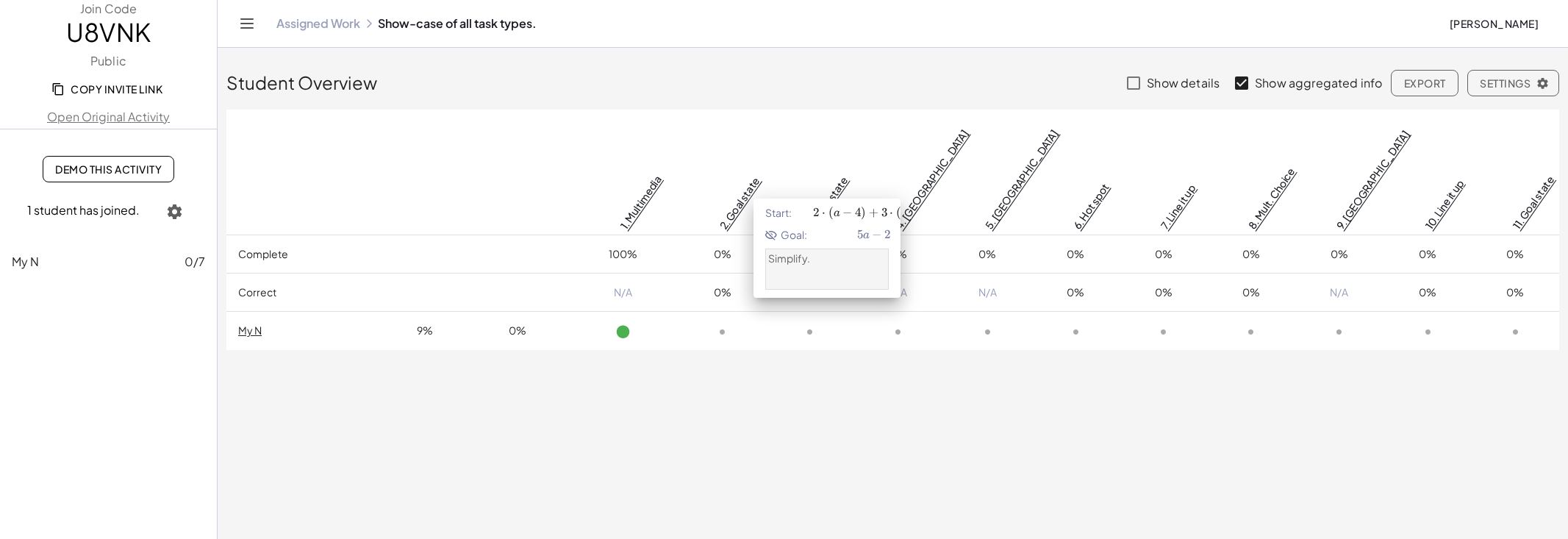
click at [827, 173] on link "3. Goal state" at bounding box center [827, 202] width 46 height 58
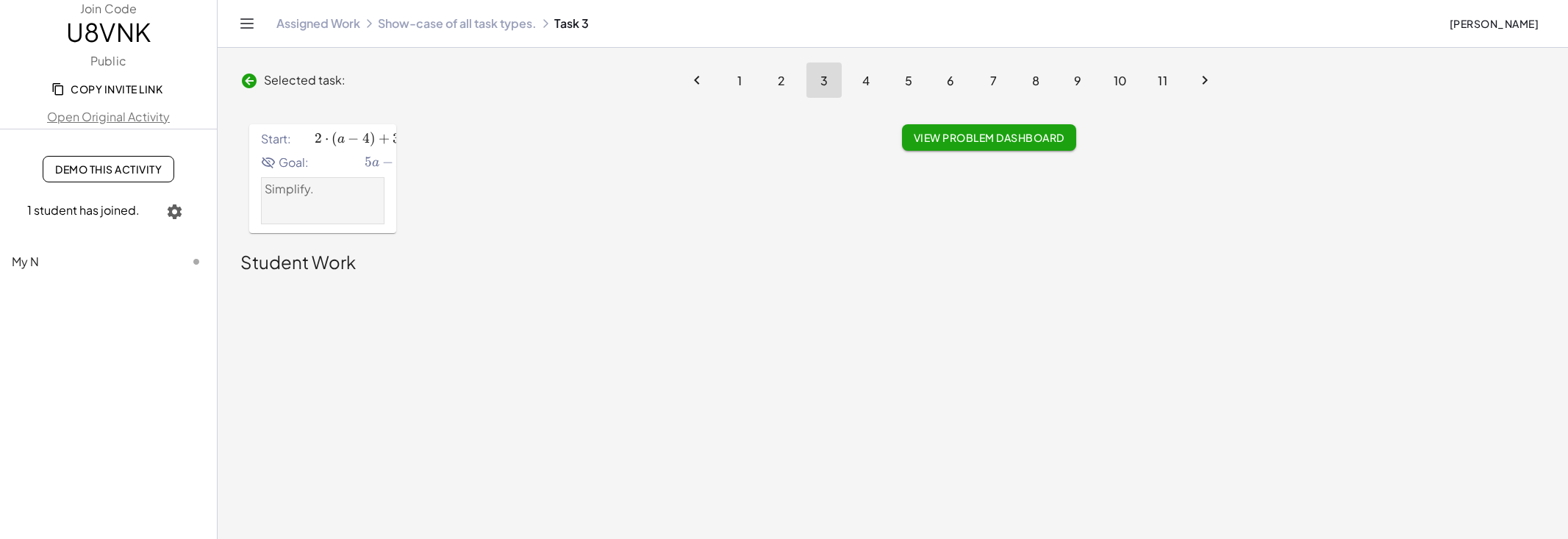
click at [369, 141] on span ")" at bounding box center [372, 138] width 6 height 16
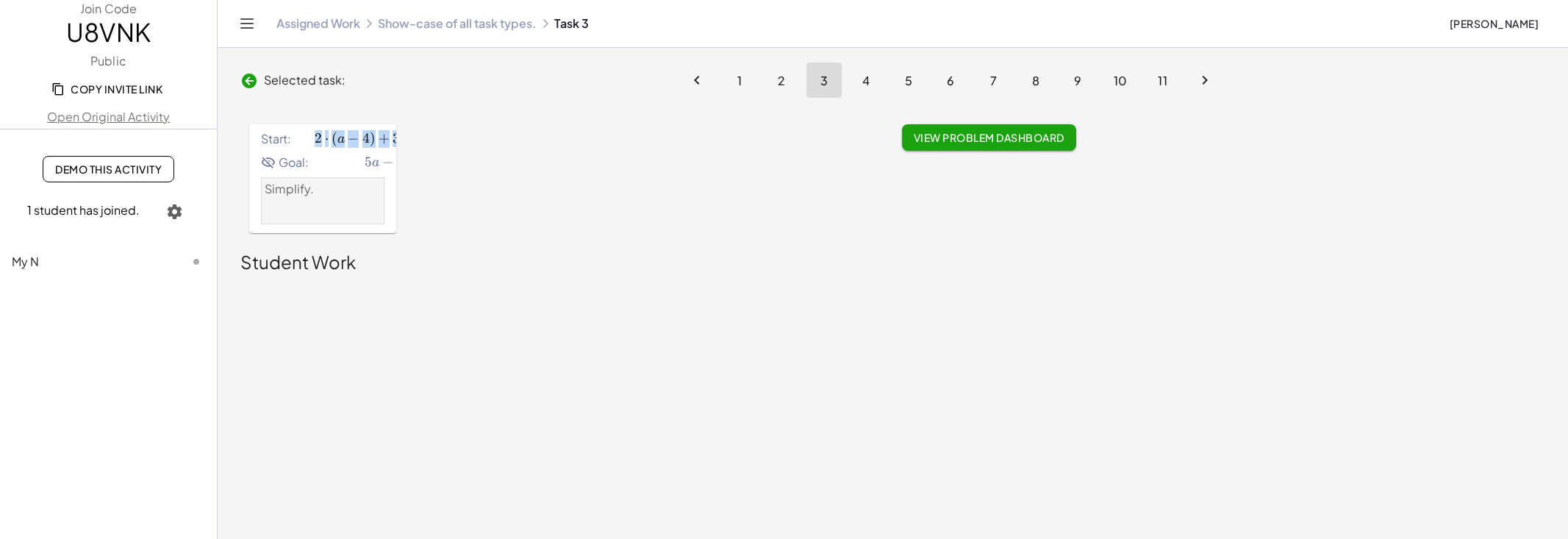
click at [369, 141] on span ")" at bounding box center [372, 138] width 6 height 16
click at [492, 185] on div "Start: 2 ⋅ ( a − 4 ) + 3 ⋅ ( a + 2 ) 2\cdot \left(a-4\right)+3\cdot \left(a+2\r…" at bounding box center [566, 178] width 652 height 127
click at [502, 15] on div "Assigned Work Show-case of all task types. Task 3 Erik Weitnauer" at bounding box center [892, 23] width 1315 height 47
click at [499, 24] on link "Show-case of all task types." at bounding box center [456, 23] width 158 height 15
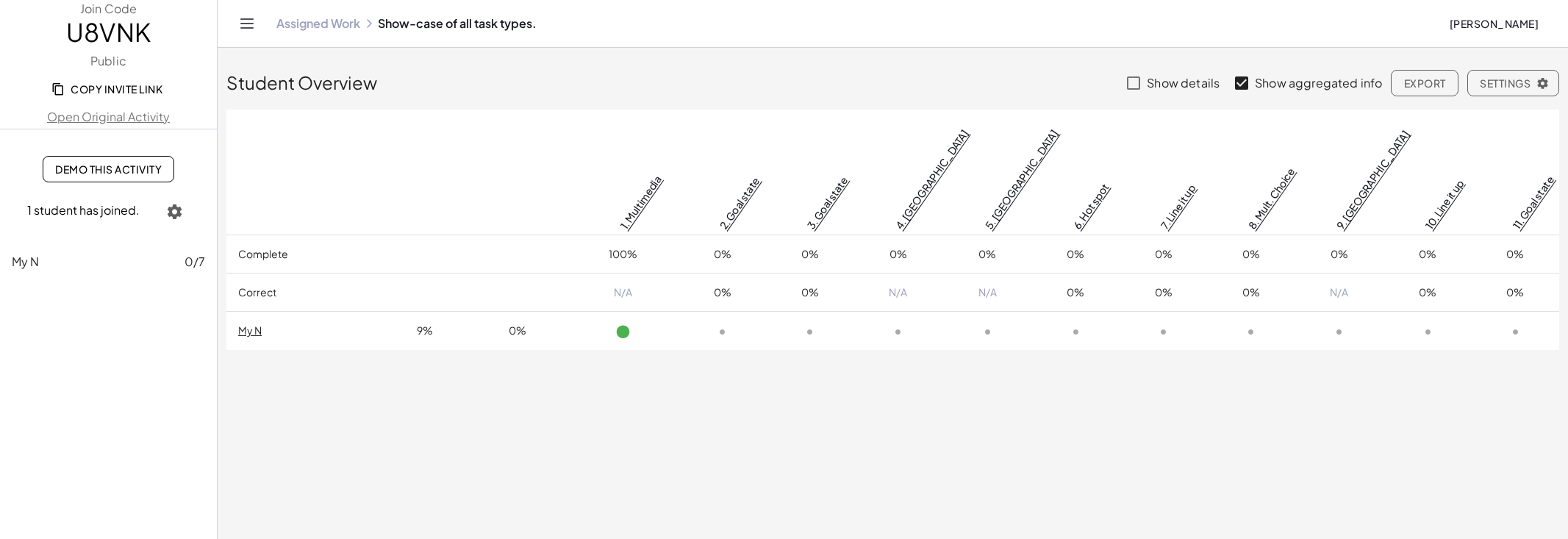
click at [115, 119] on link "Open Original Activity" at bounding box center [108, 116] width 217 height 18
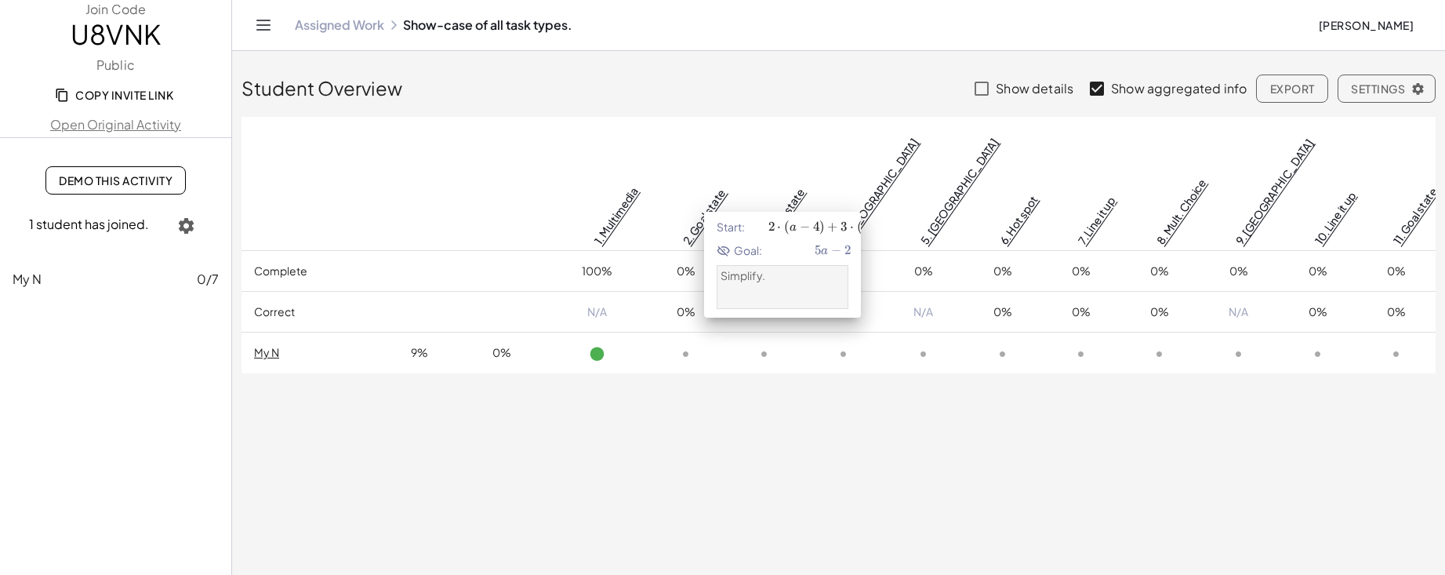
click at [782, 185] on link "3. Goal state" at bounding box center [782, 216] width 49 height 62
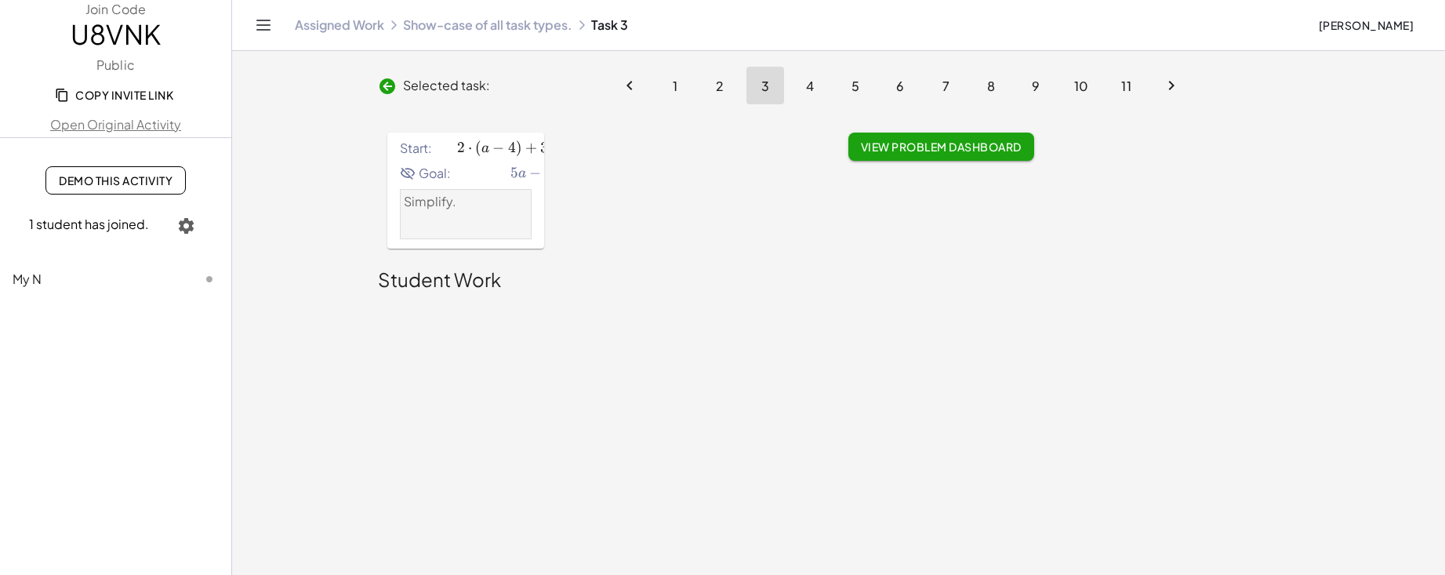
click at [442, 90] on span "Selected task:" at bounding box center [446, 85] width 87 height 19
click at [398, 82] on link at bounding box center [390, 85] width 25 height 20
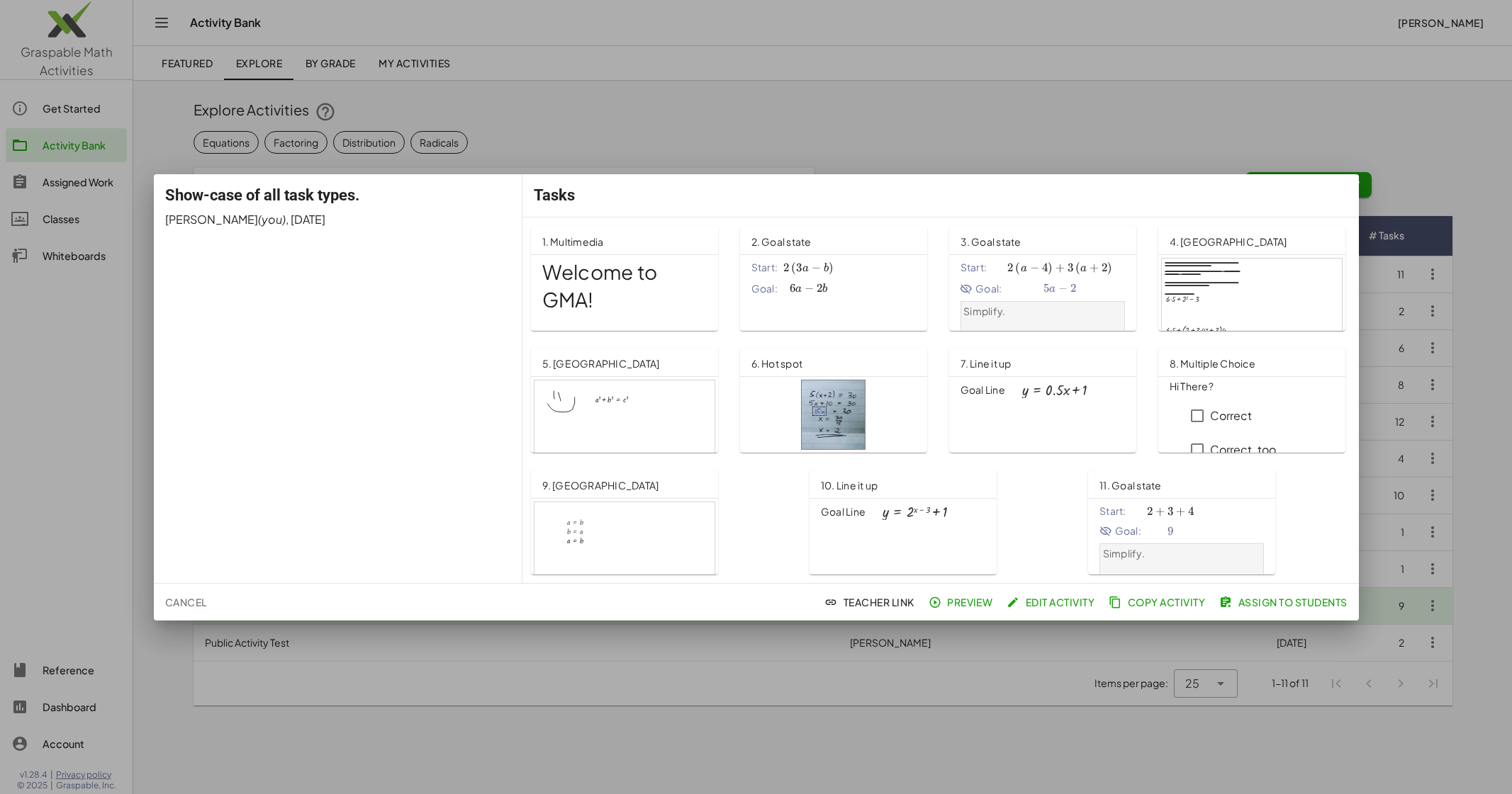
click at [1049, 285] on span "a" at bounding box center [1052, 289] width 6 height 12
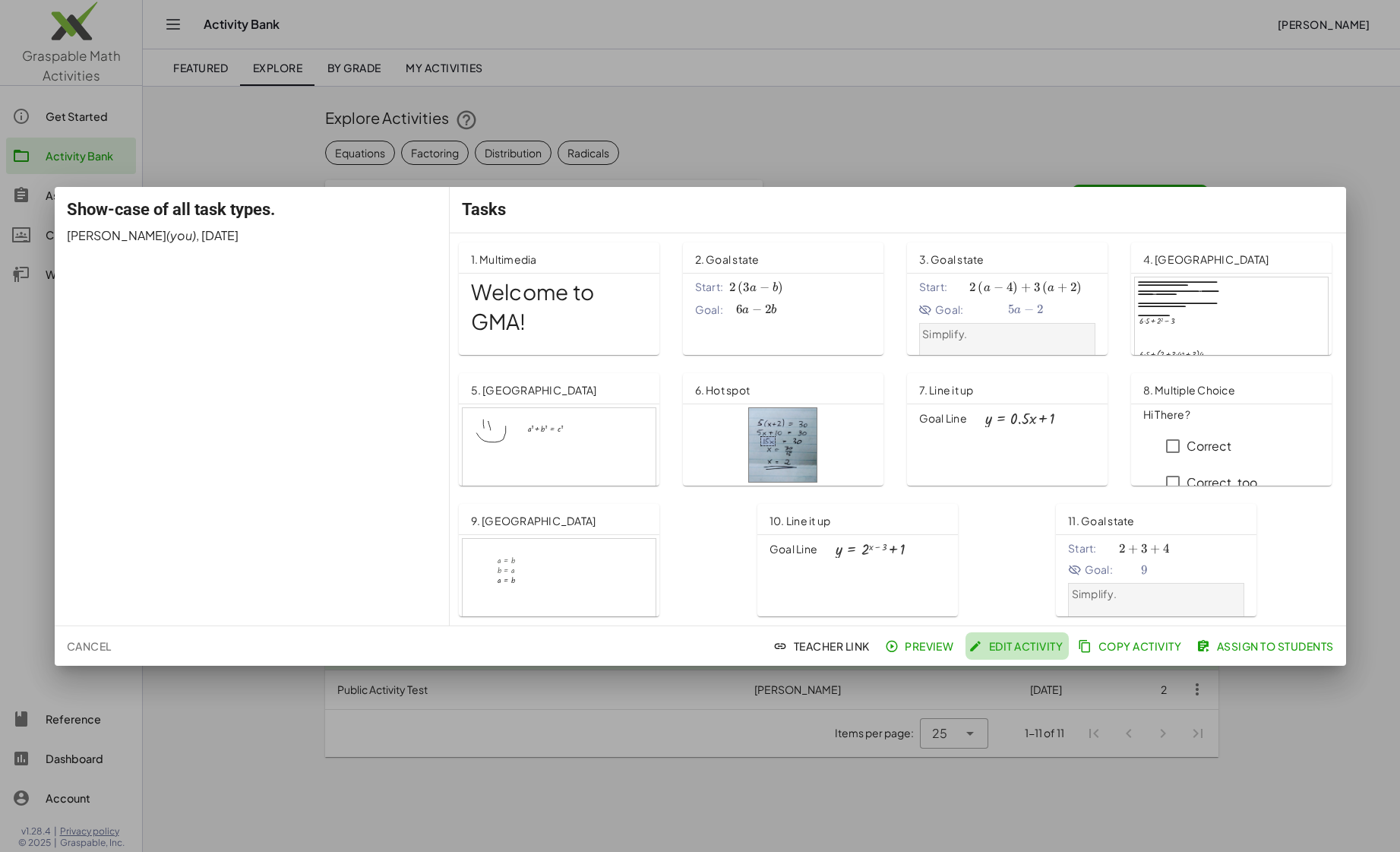
click at [998, 647] on span "Edit Activity" at bounding box center [1017, 647] width 91 height 14
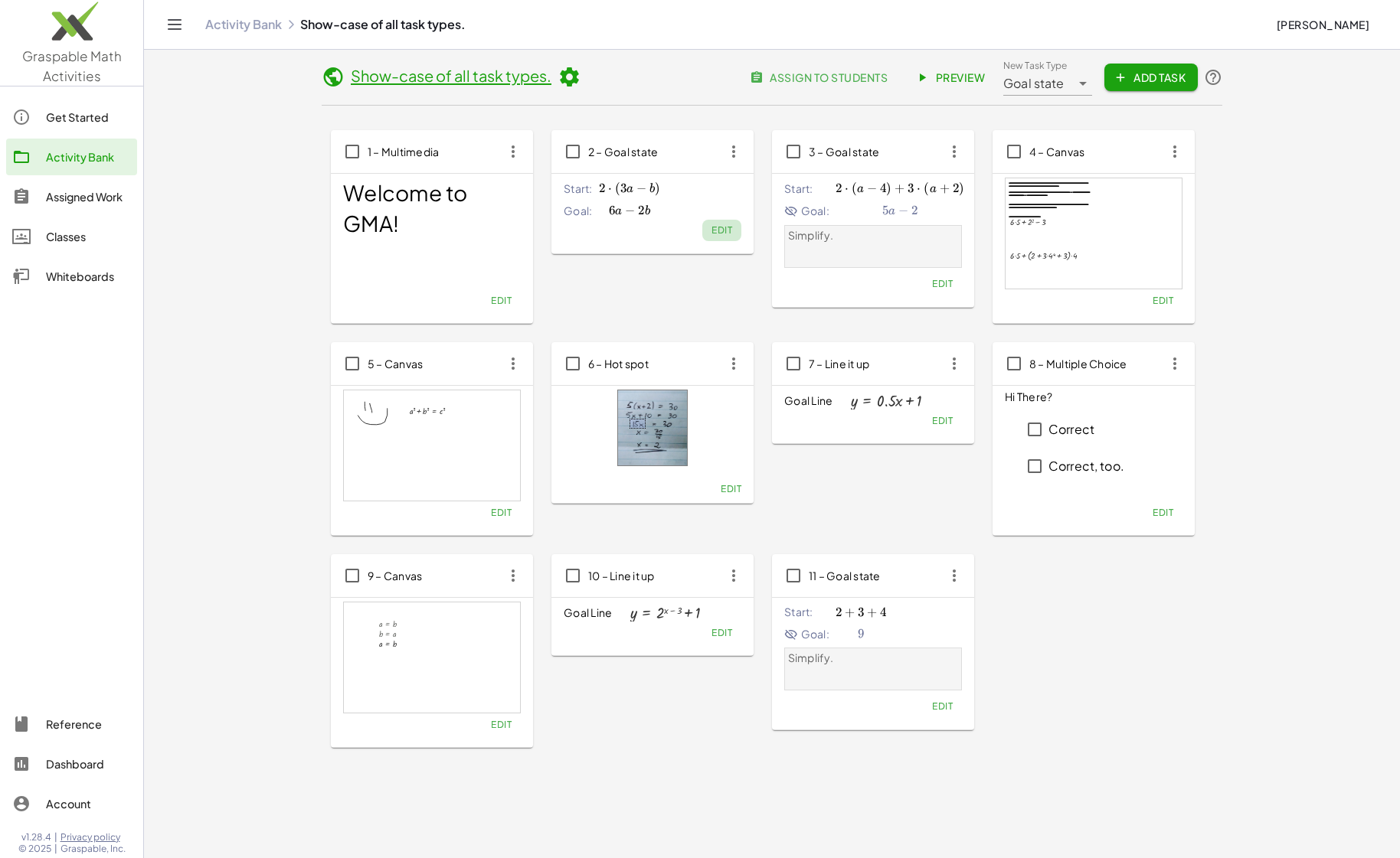
click at [729, 232] on span "Edit" at bounding box center [721, 230] width 21 height 12
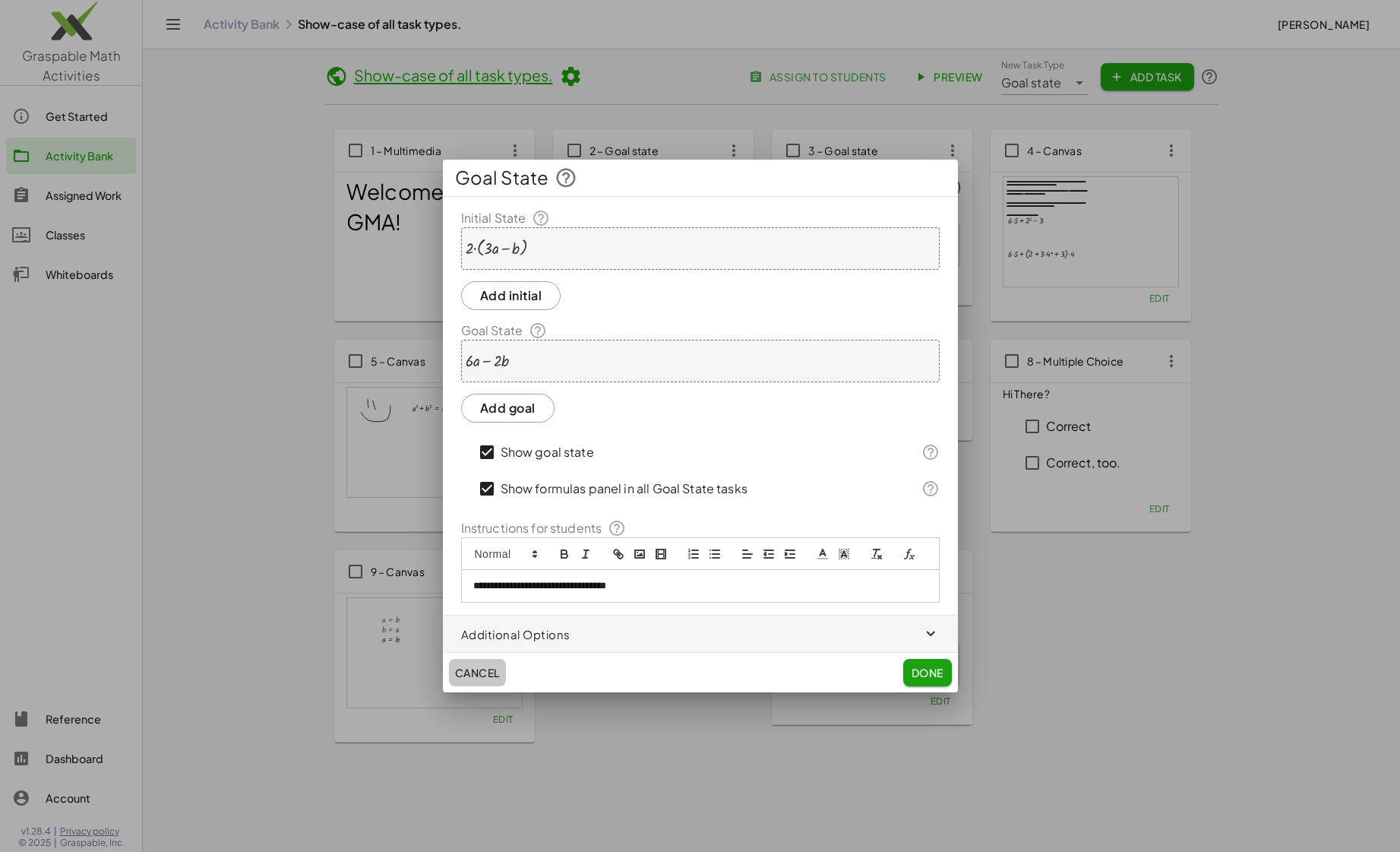
click at [484, 677] on span "Cancel" at bounding box center [478, 673] width 45 height 14
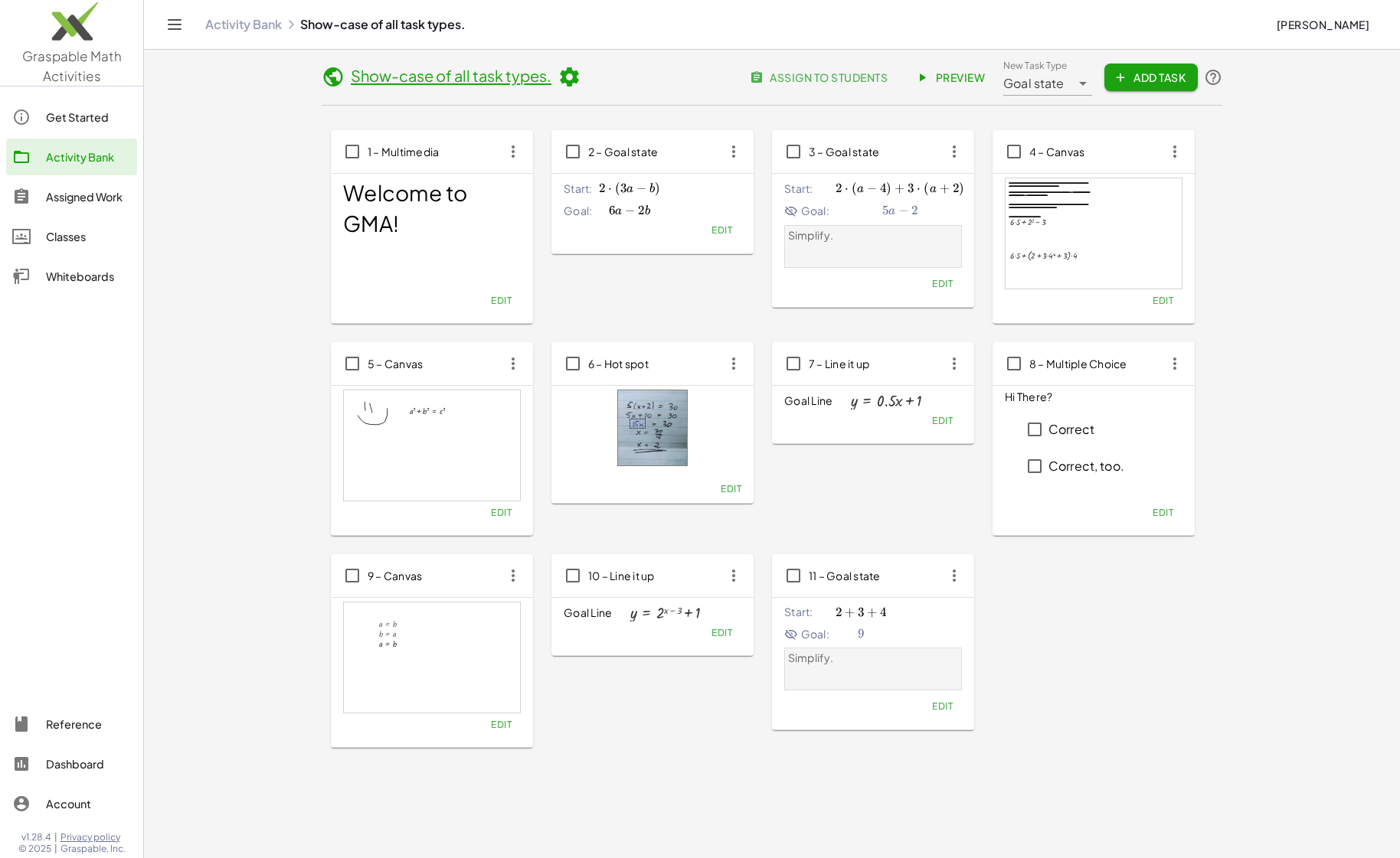
click at [576, 75] on icon at bounding box center [569, 77] width 23 height 23
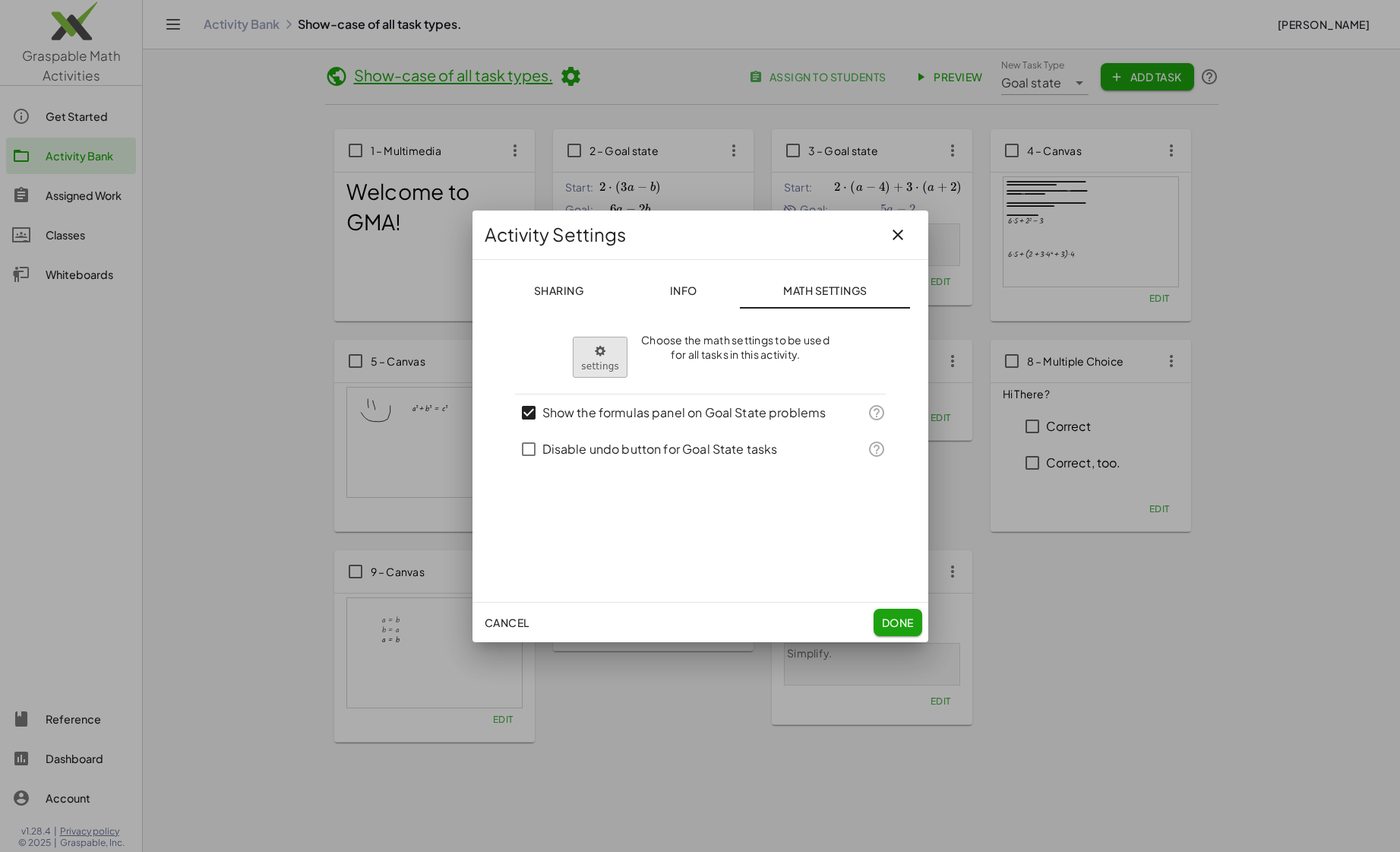
click at [623, 359] on body "**********" at bounding box center [700, 445] width 1400 height 890
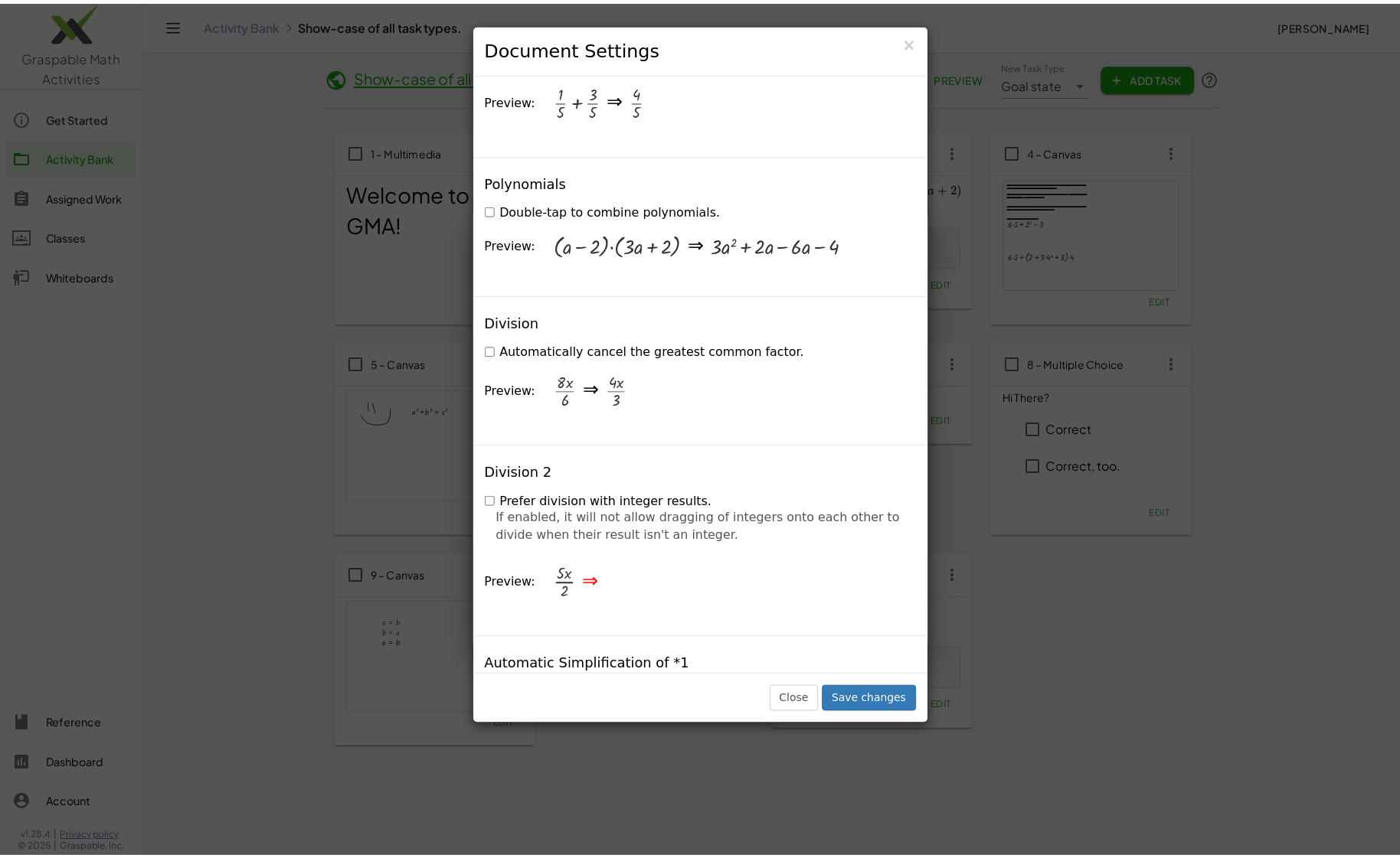
scroll to position [3500, 0]
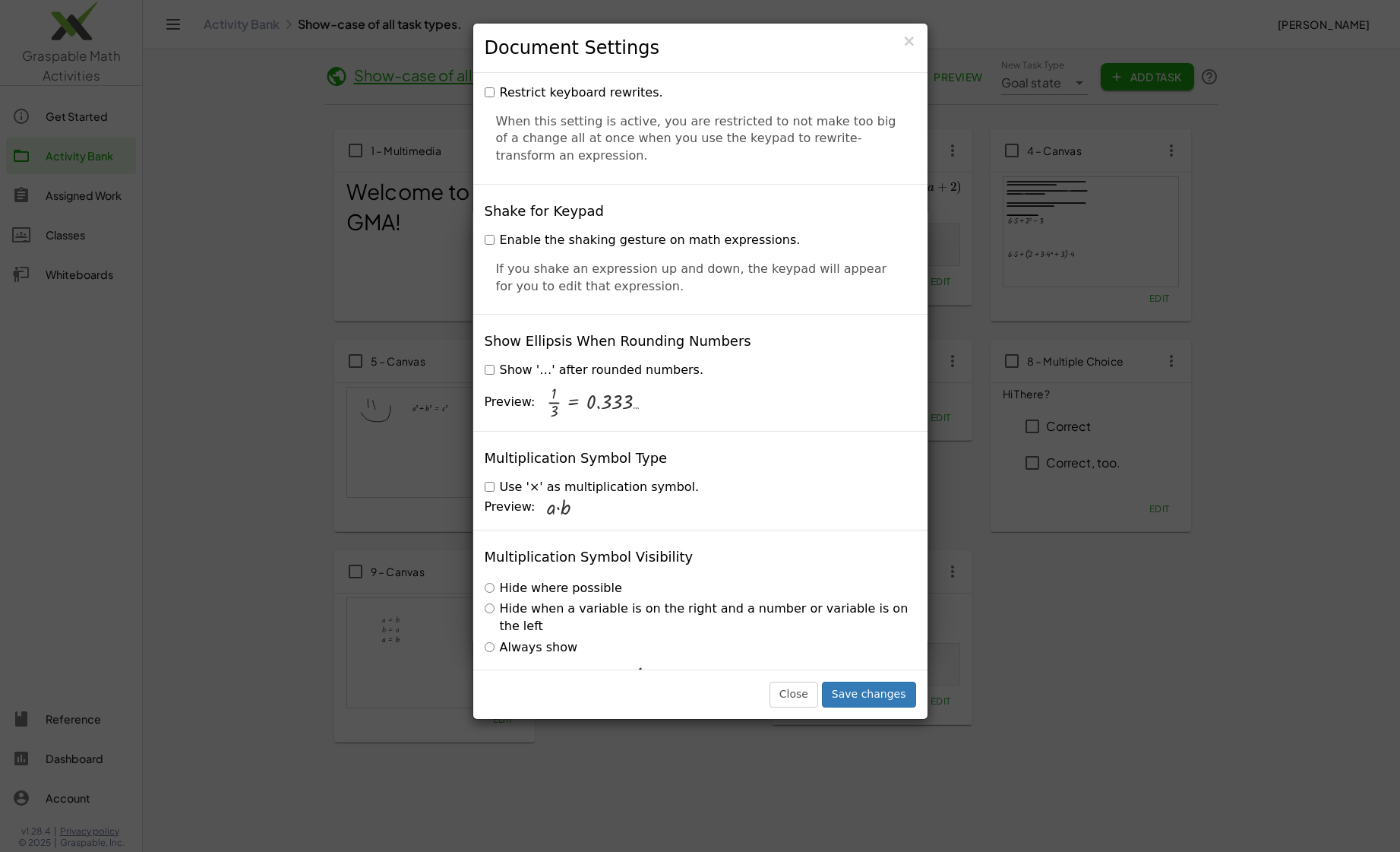
click at [501, 479] on label "Use '×' as multiplication symbol." at bounding box center [592, 488] width 215 height 17
click at [880, 697] on button "Save changes" at bounding box center [868, 694] width 94 height 26
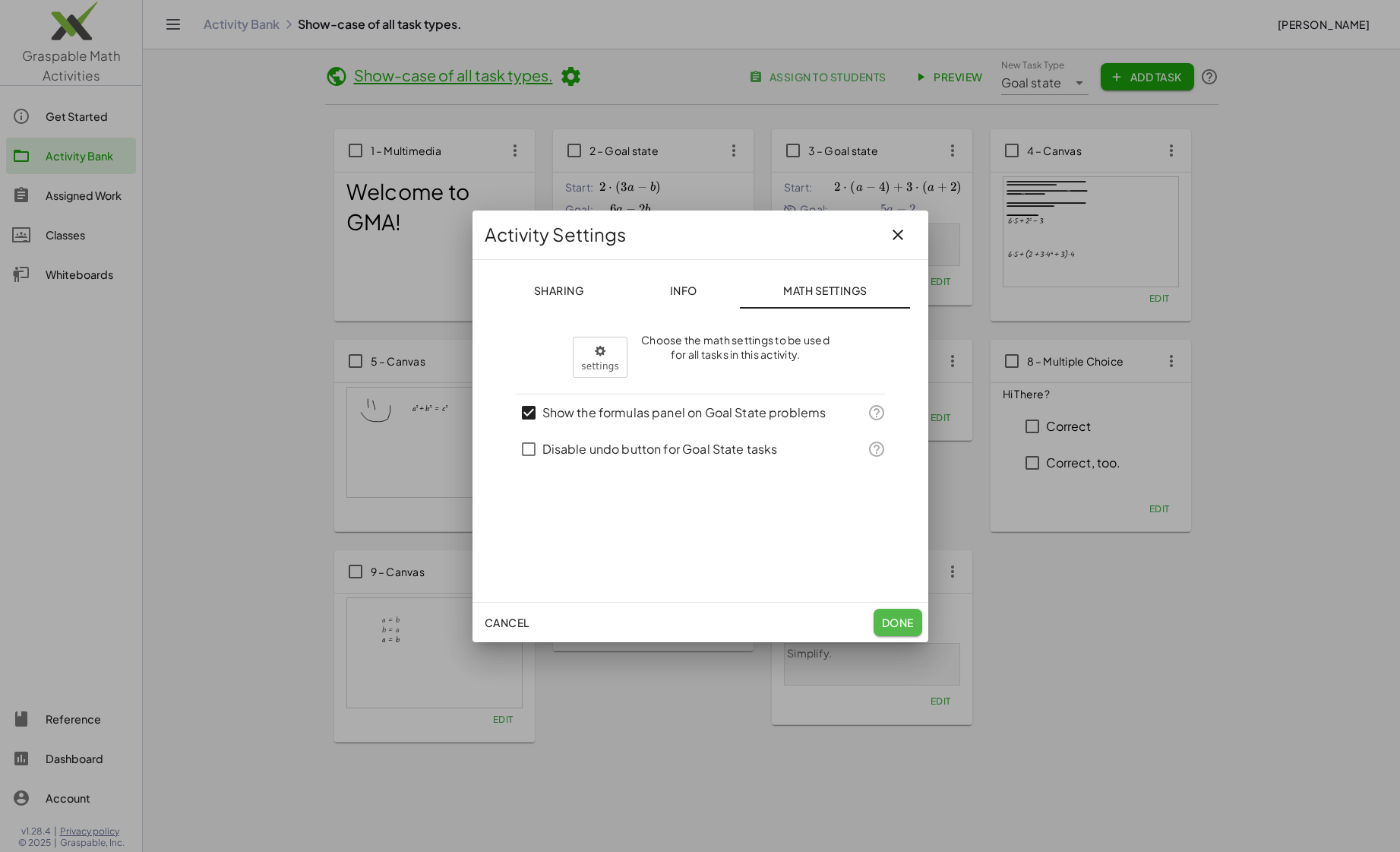
click at [903, 619] on span "Done" at bounding box center [897, 622] width 32 height 14
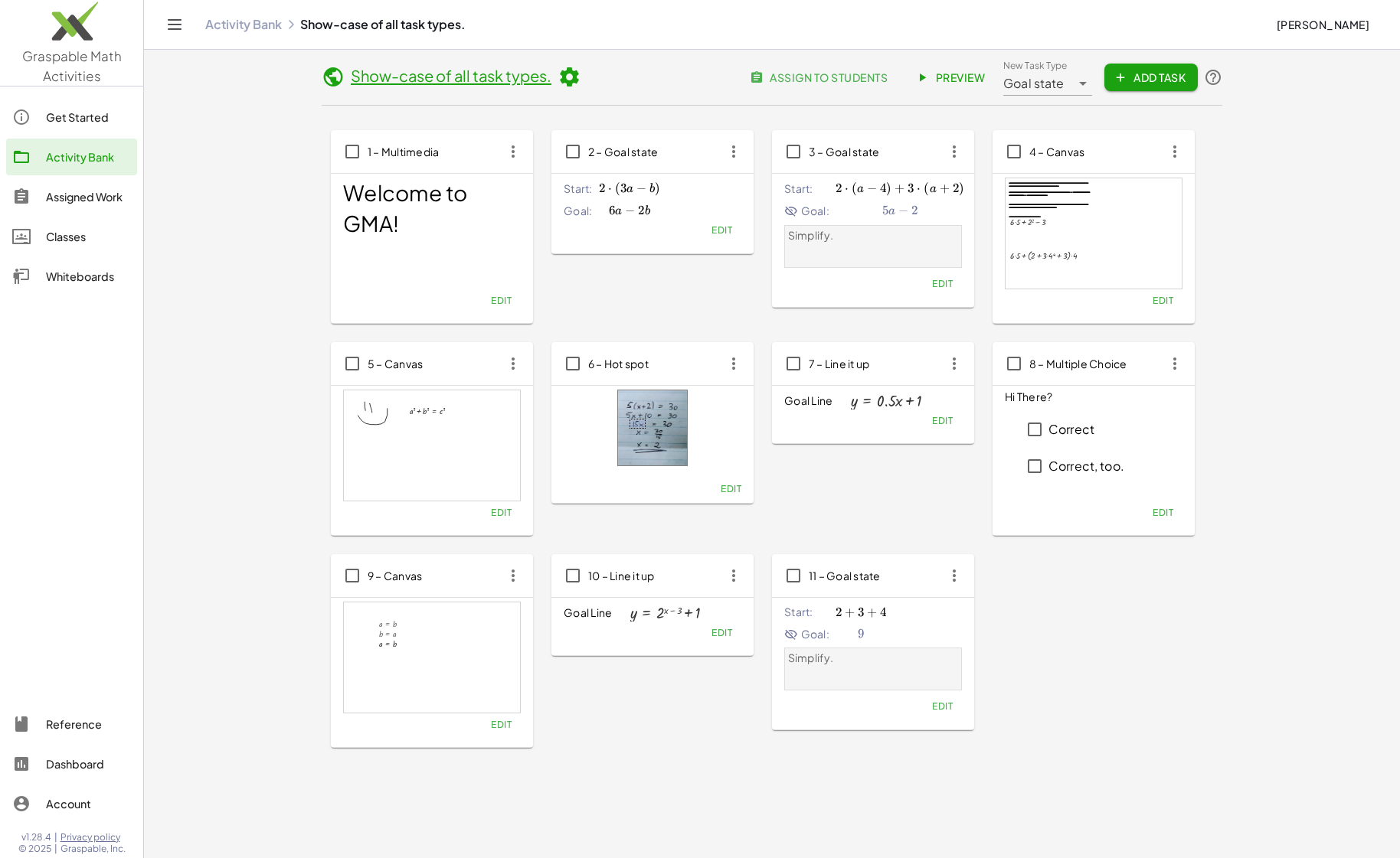
click at [729, 236] on span "Edit" at bounding box center [721, 230] width 21 height 12
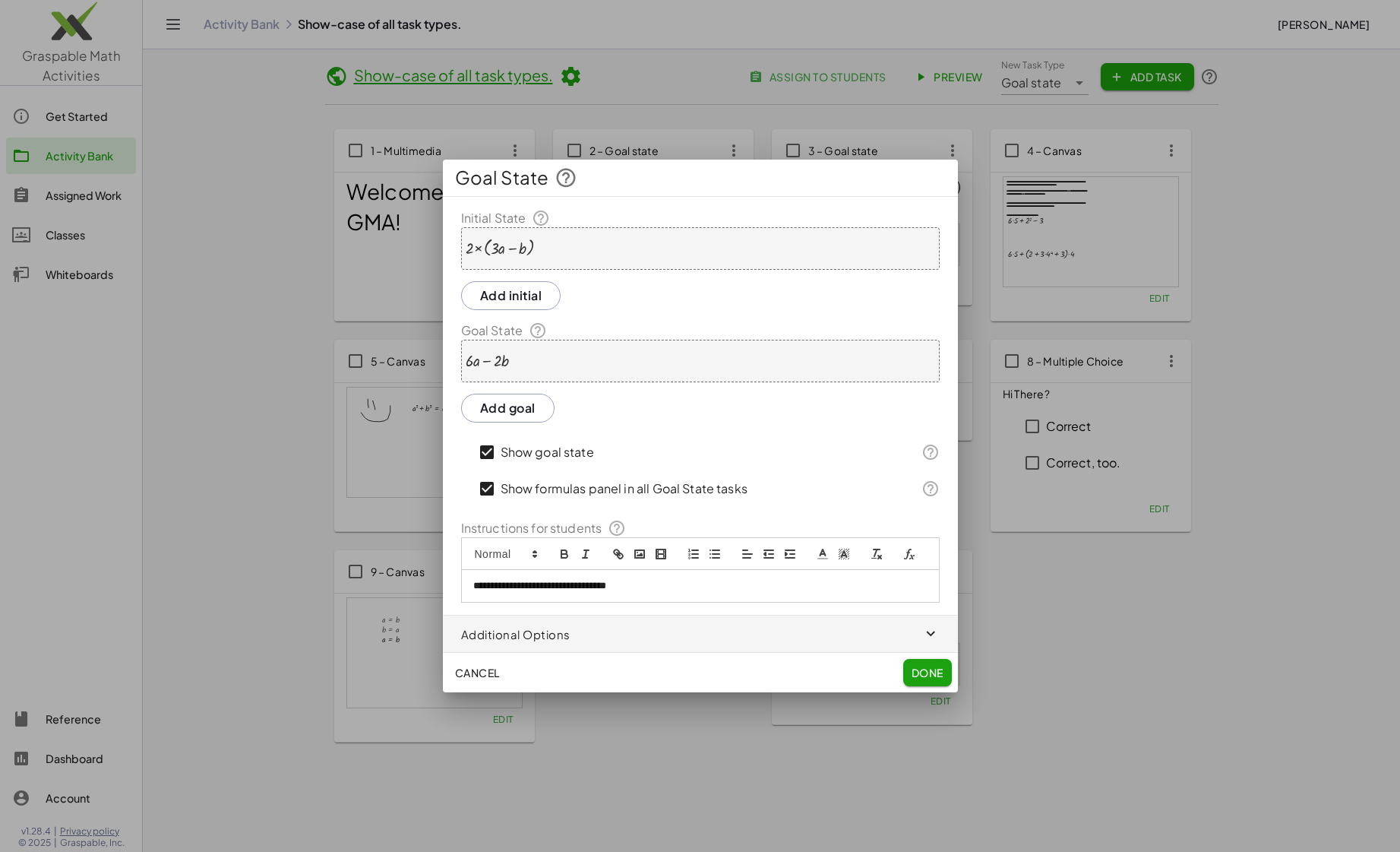
click at [928, 671] on span "Done" at bounding box center [926, 673] width 32 height 14
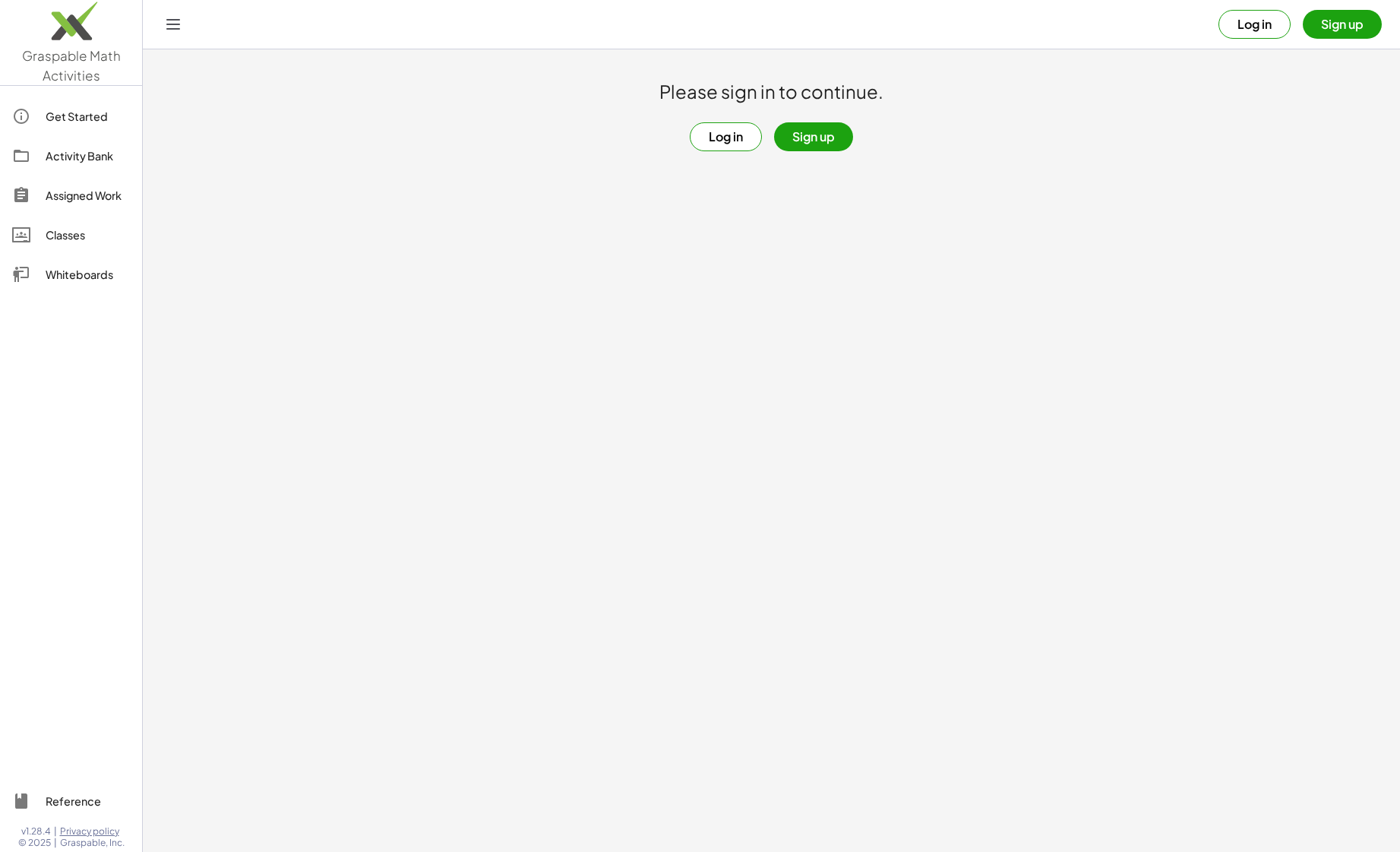
click at [1267, 28] on button "Log in" at bounding box center [1255, 24] width 72 height 29
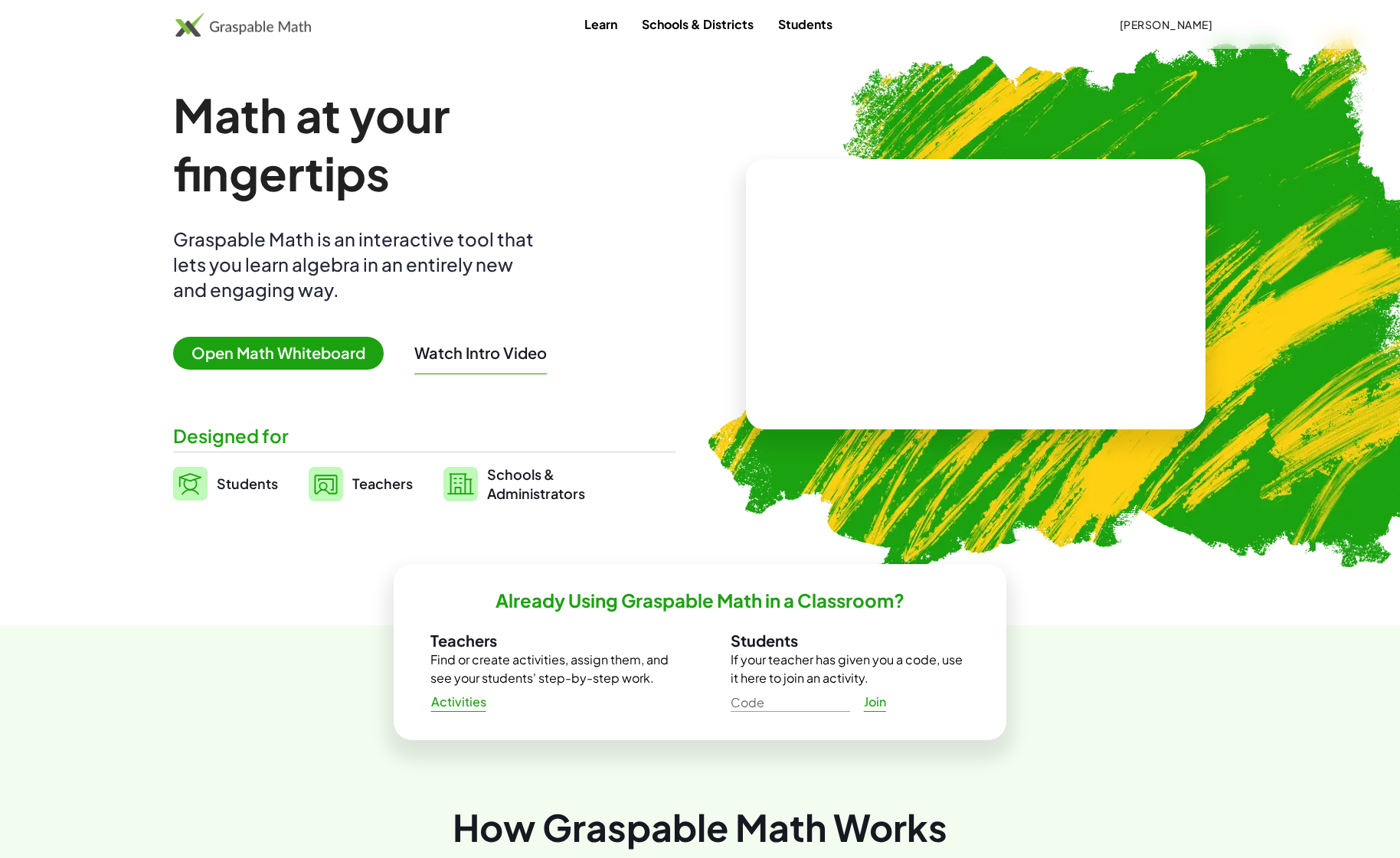
click at [1165, 32] on button "[PERSON_NAME]" at bounding box center [1165, 24] width 118 height 27
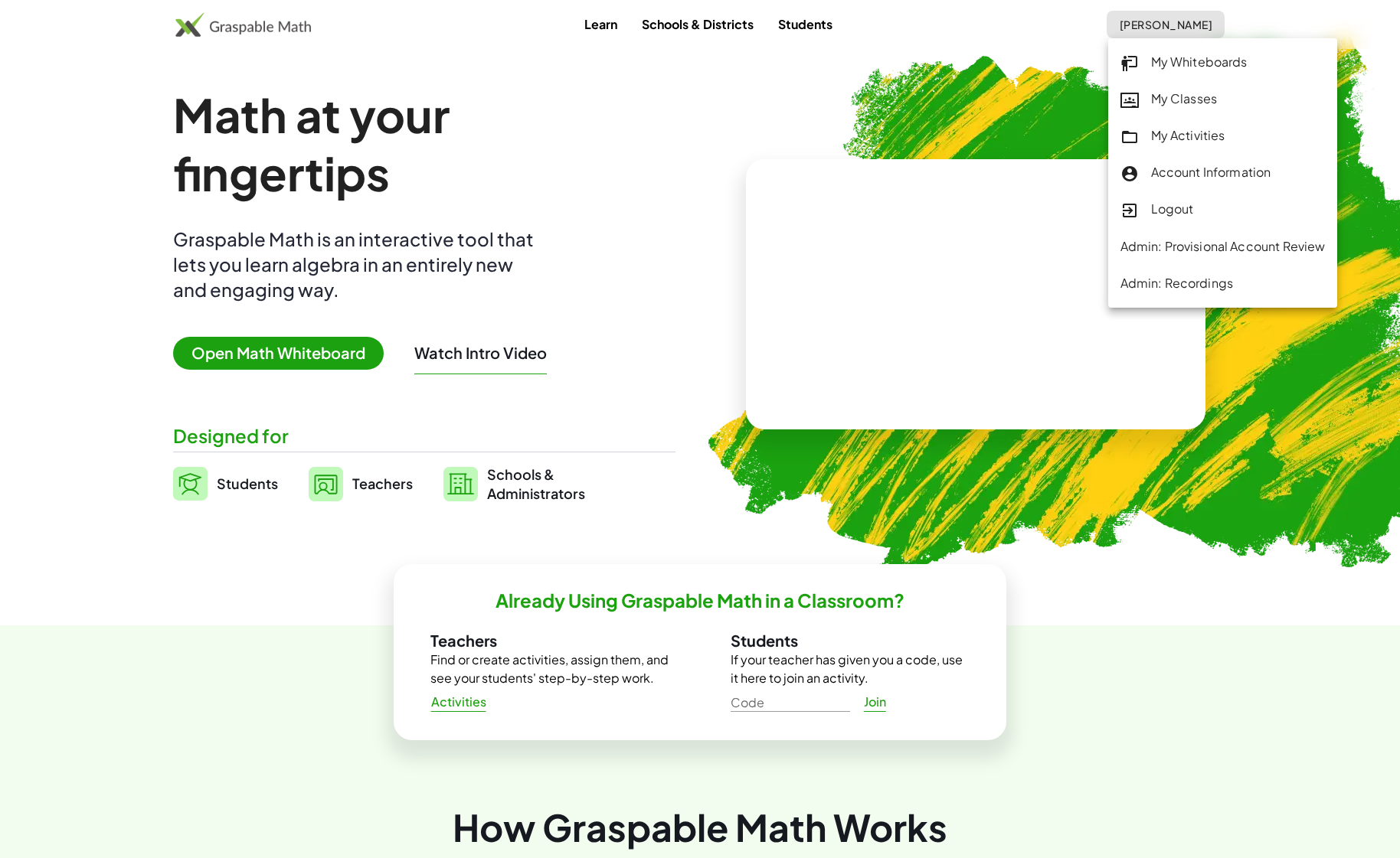
click at [1174, 213] on div "Logout" at bounding box center [1222, 210] width 205 height 20
